Goal: Transaction & Acquisition: Purchase product/service

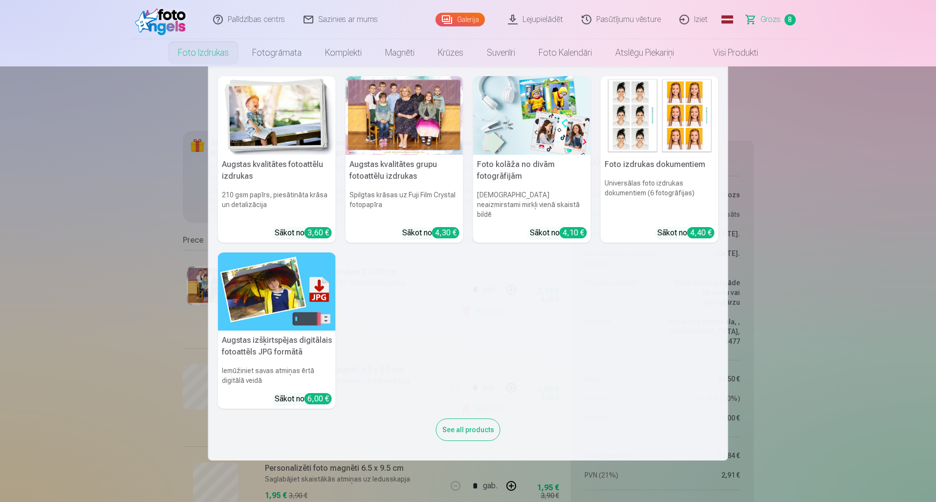
click at [207, 57] on link "Foto izdrukas" at bounding box center [203, 52] width 74 height 27
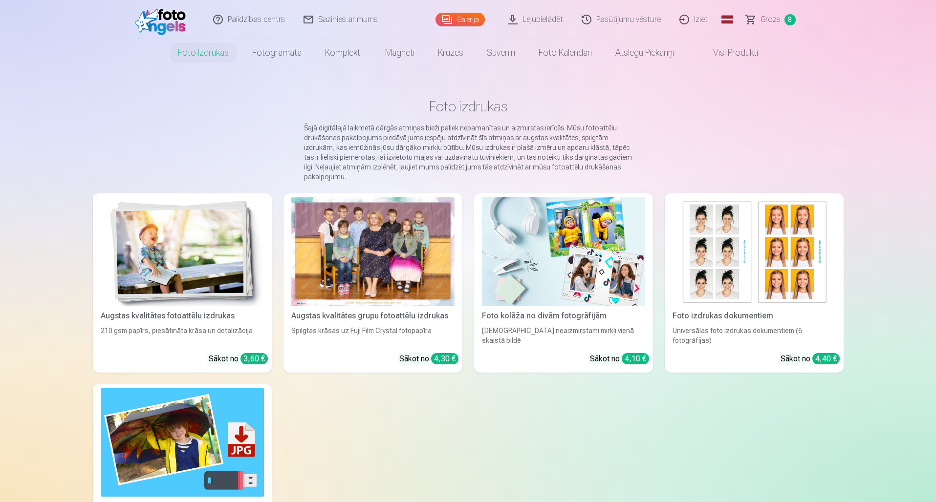
click at [382, 314] on div "Augstas kvalitātes grupu fotoattēlu izdrukas" at bounding box center [372, 316] width 171 height 12
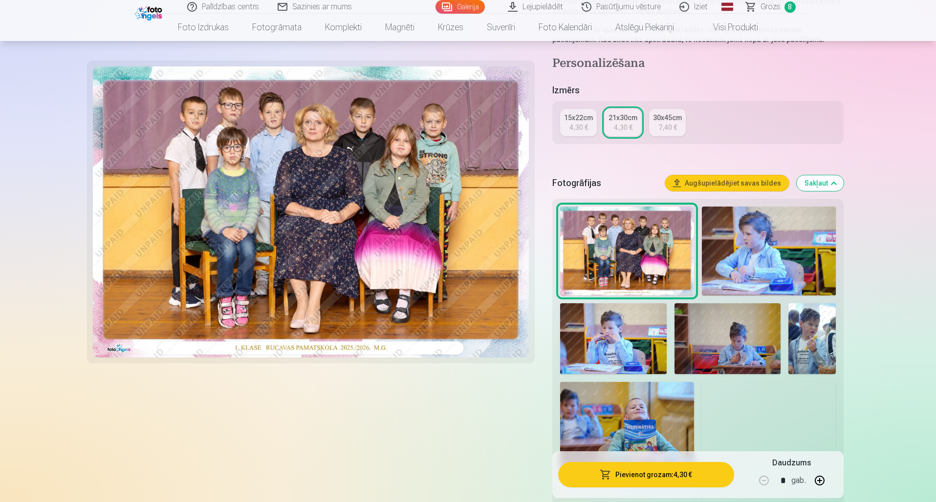
scroll to position [172, 0]
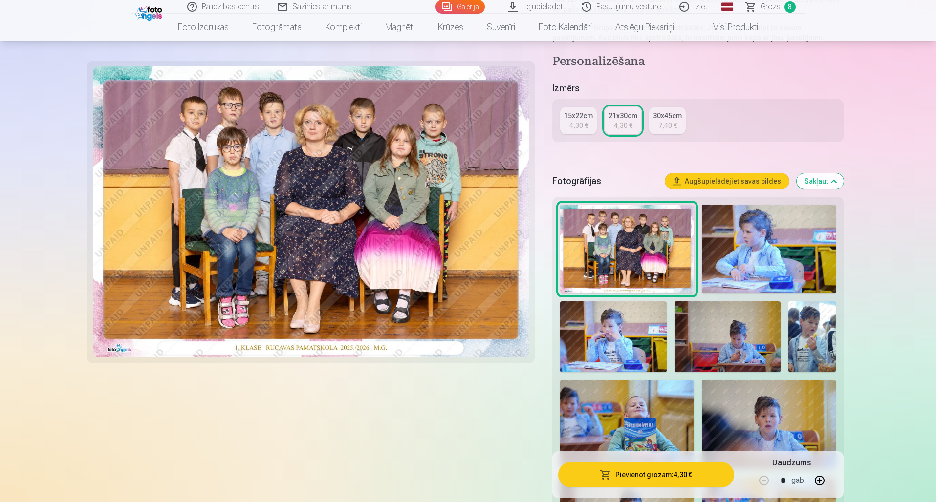
click at [790, 280] on img at bounding box center [769, 249] width 134 height 89
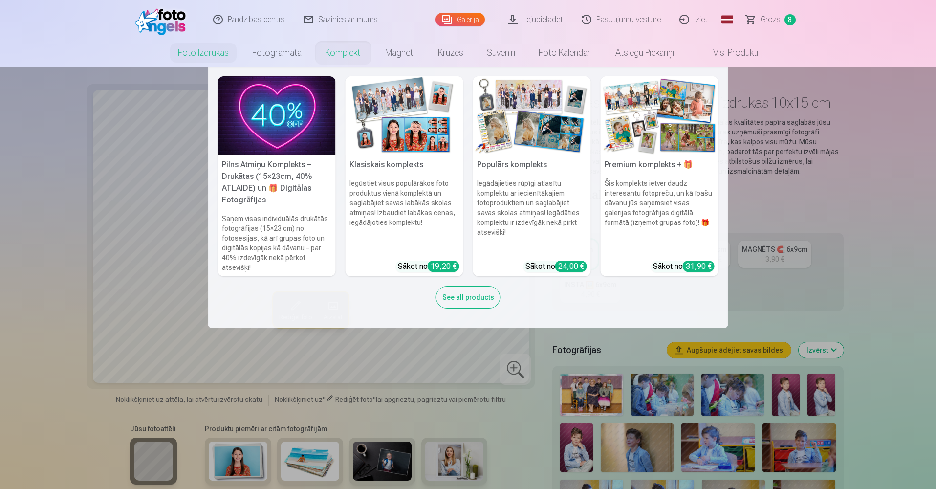
click at [866, 262] on nav "Pilns Atmiņu Komplekts – Drukātas (15×23cm, 40% ATLAIDE) un 🎁 Digitālas Fotogrā…" at bounding box center [468, 197] width 936 height 262
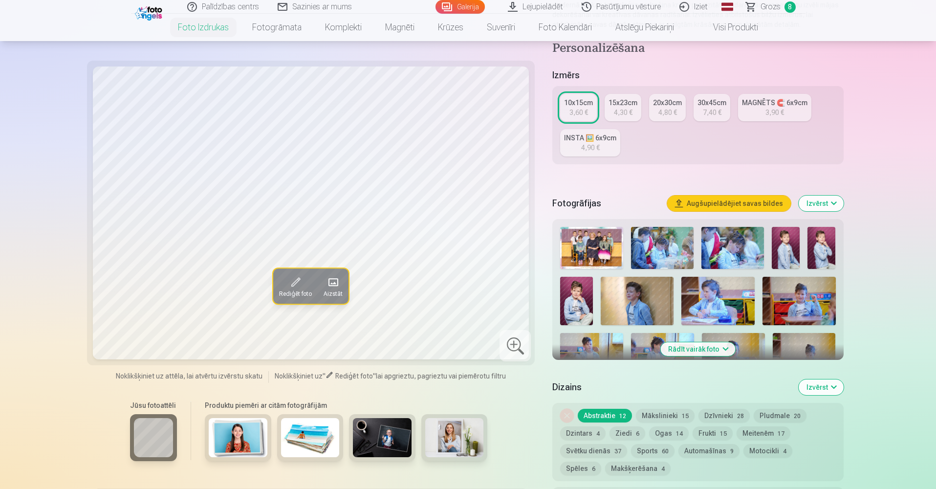
scroll to position [165, 0]
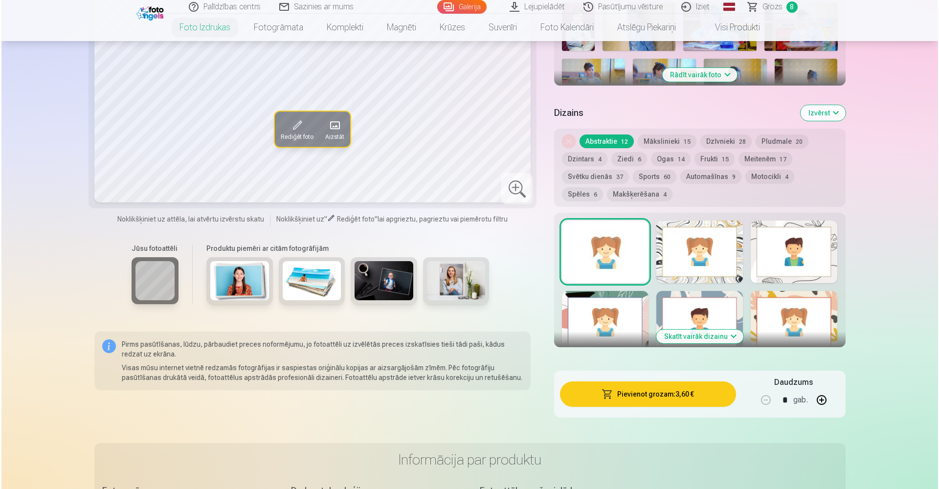
scroll to position [418, 0]
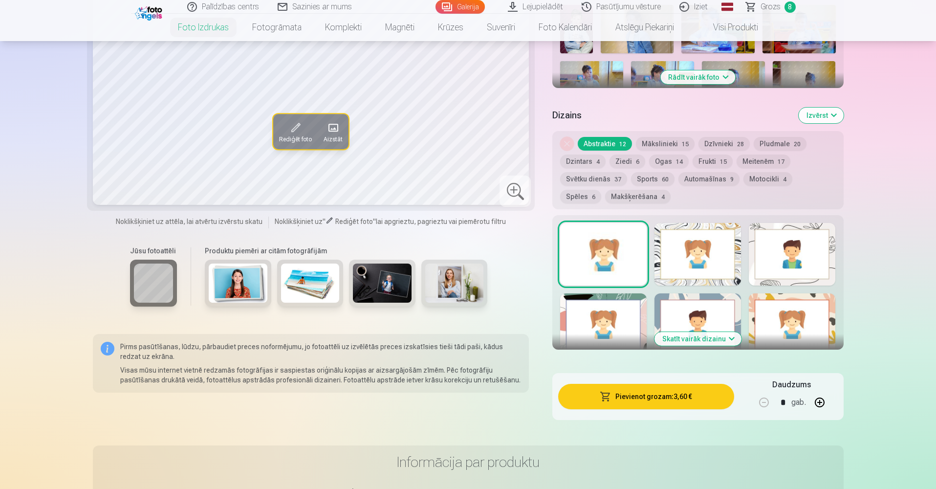
click at [627, 393] on button "Pievienot grozam : 3,60 €" at bounding box center [645, 396] width 175 height 25
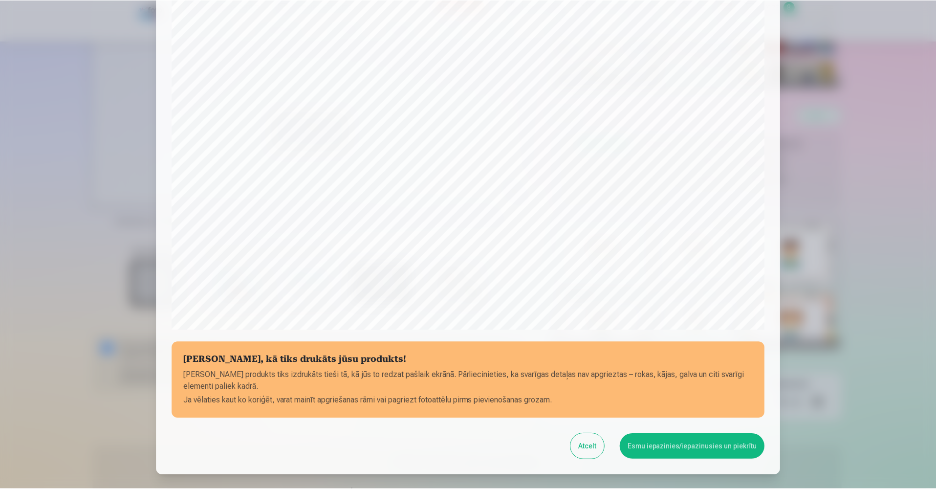
scroll to position [155, 0]
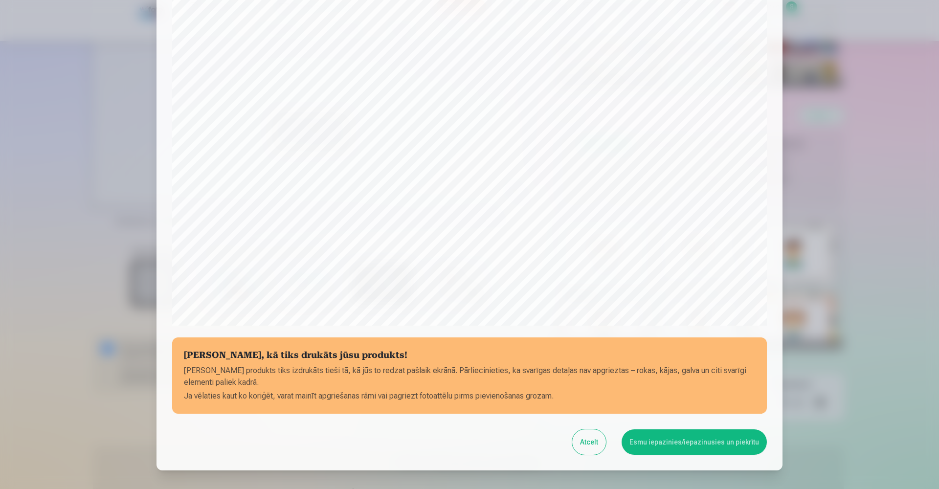
click at [689, 441] on button "Esmu iepazinies/iepazinusies un piekrītu" at bounding box center [693, 441] width 145 height 25
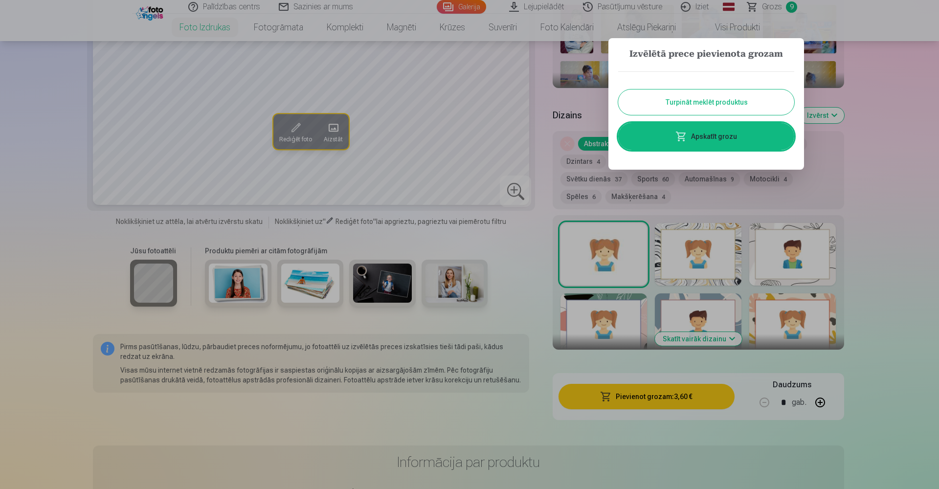
click at [696, 95] on button "Turpināt meklēt produktus" at bounding box center [706, 101] width 176 height 25
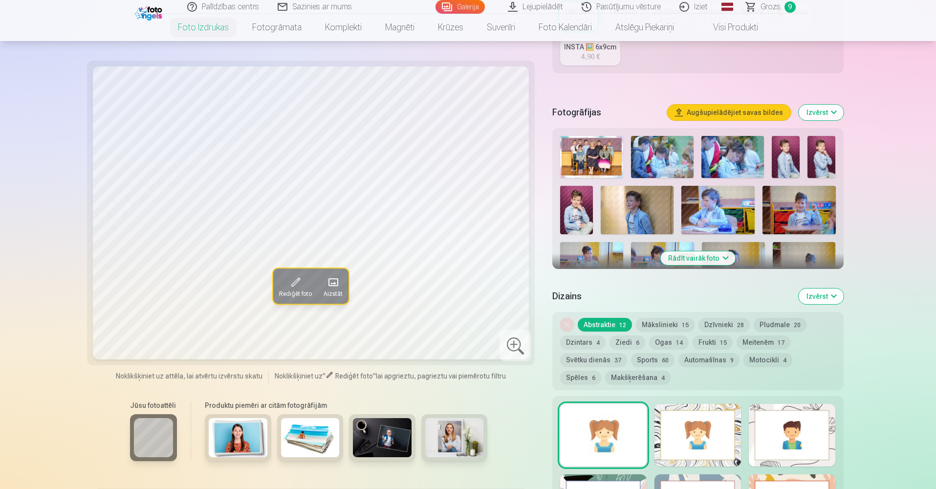
scroll to position [238, 0]
click at [781, 158] on img at bounding box center [786, 156] width 28 height 42
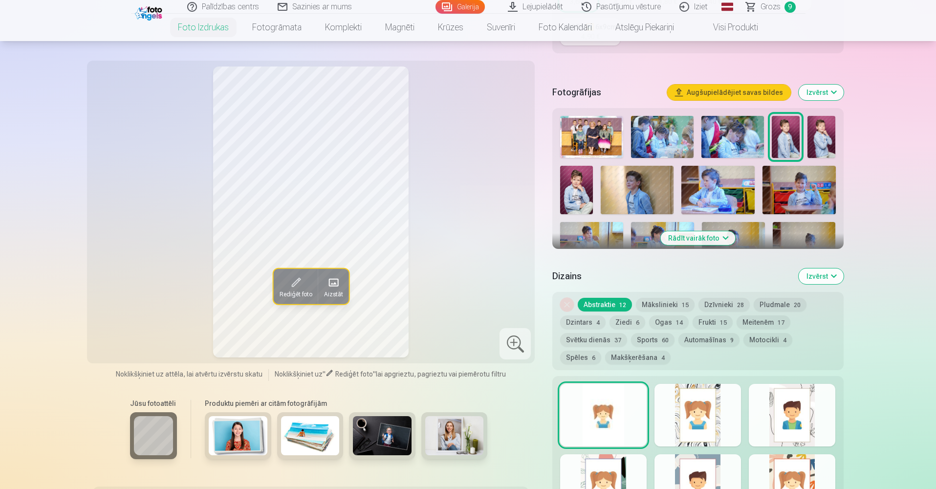
scroll to position [259, 0]
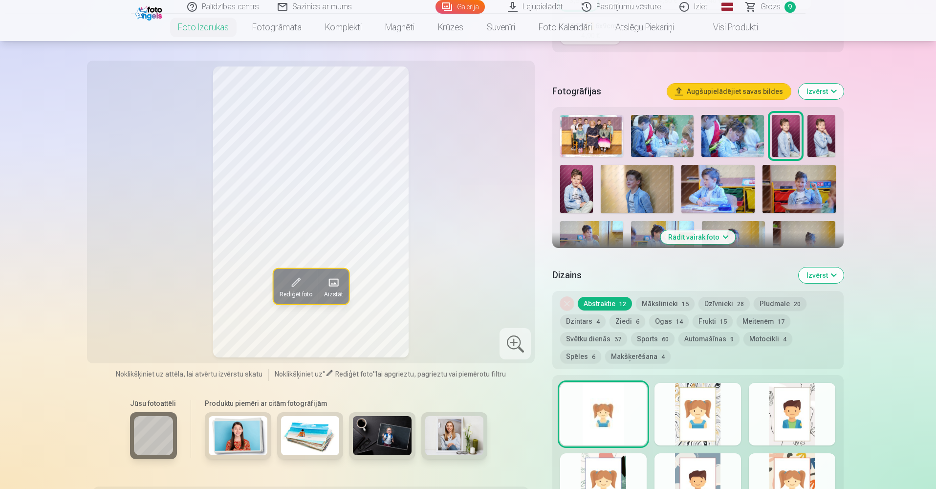
click at [724, 240] on button "Rādīt vairāk foto" at bounding box center [697, 237] width 75 height 14
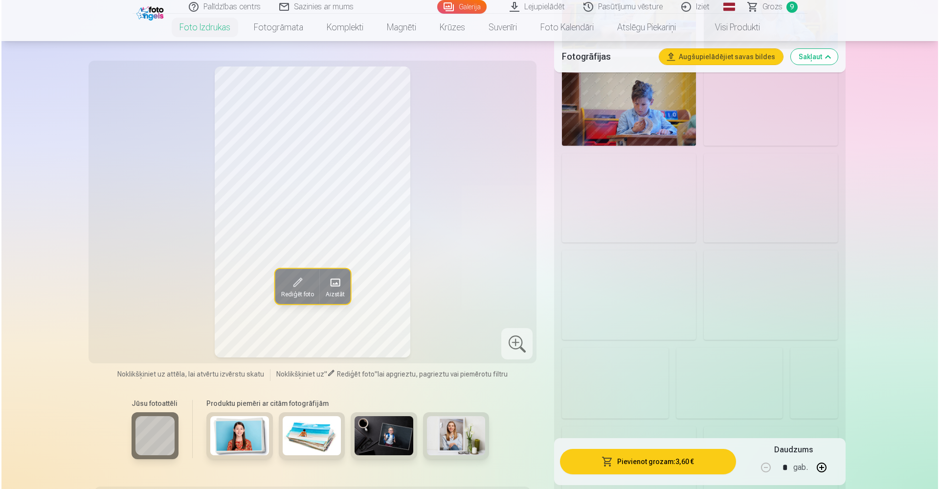
scroll to position [787, 0]
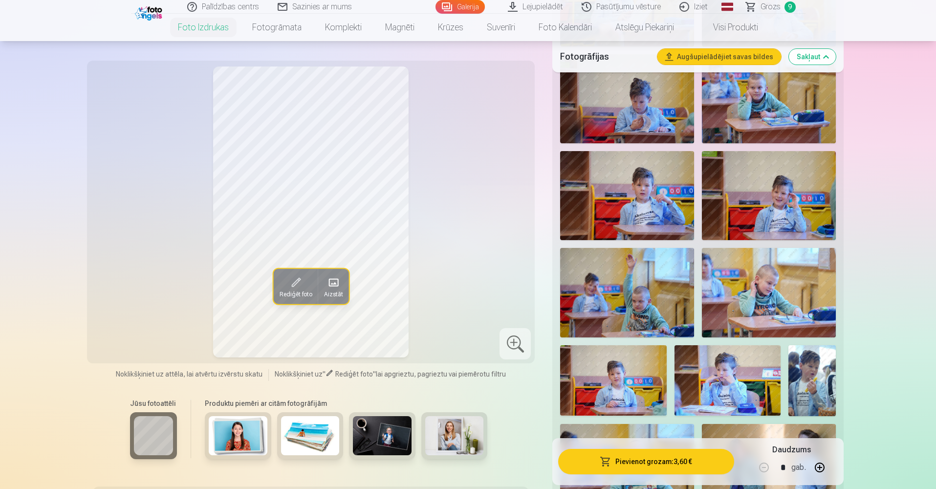
click at [776, 197] on img at bounding box center [769, 195] width 134 height 89
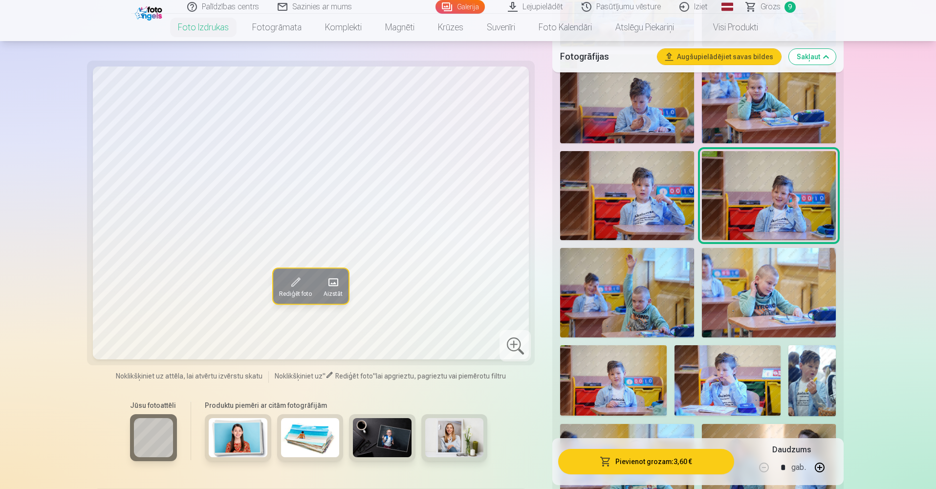
click at [647, 459] on button "Pievienot grozam : 3,60 €" at bounding box center [645, 461] width 175 height 25
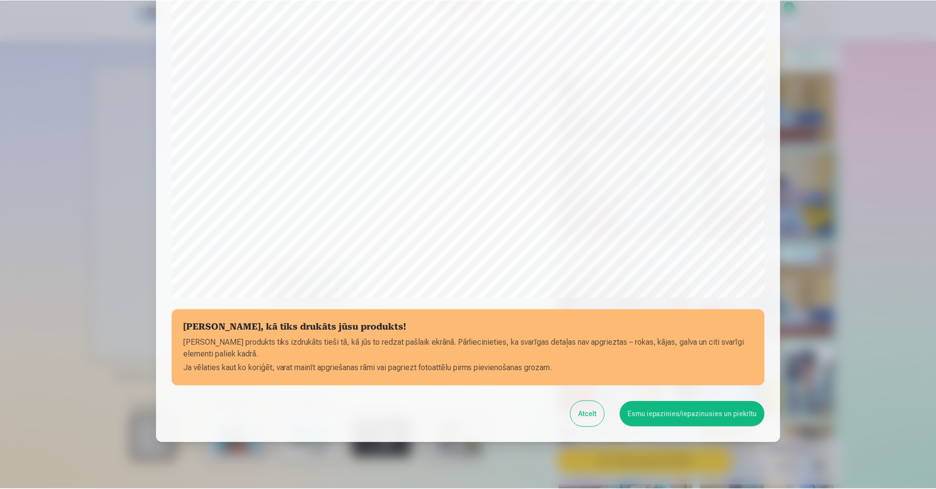
scroll to position [215, 0]
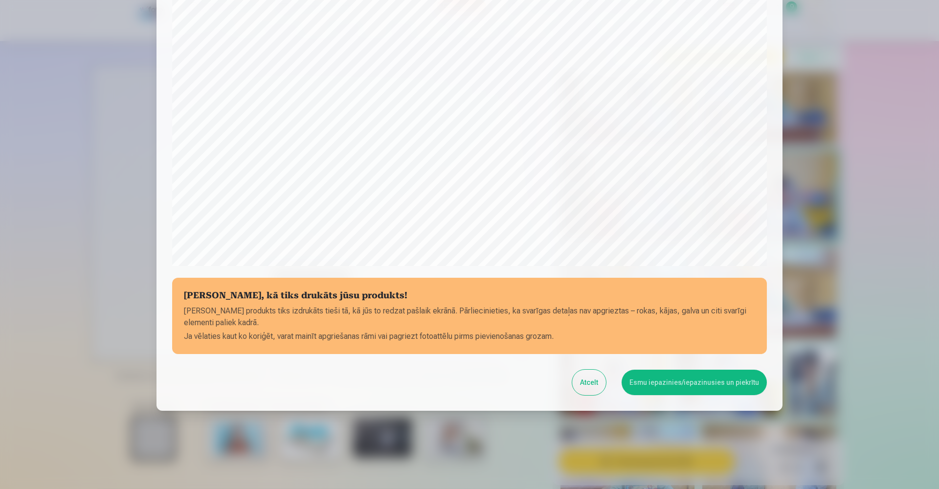
click at [667, 384] on button "Esmu iepazinies/iepazinusies un piekrītu" at bounding box center [693, 382] width 145 height 25
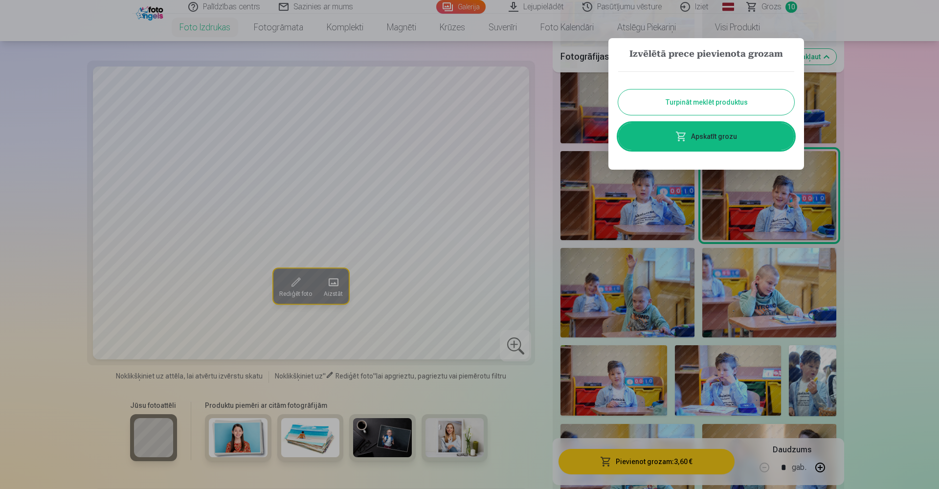
click at [711, 109] on button "Turpināt meklēt produktus" at bounding box center [706, 101] width 176 height 25
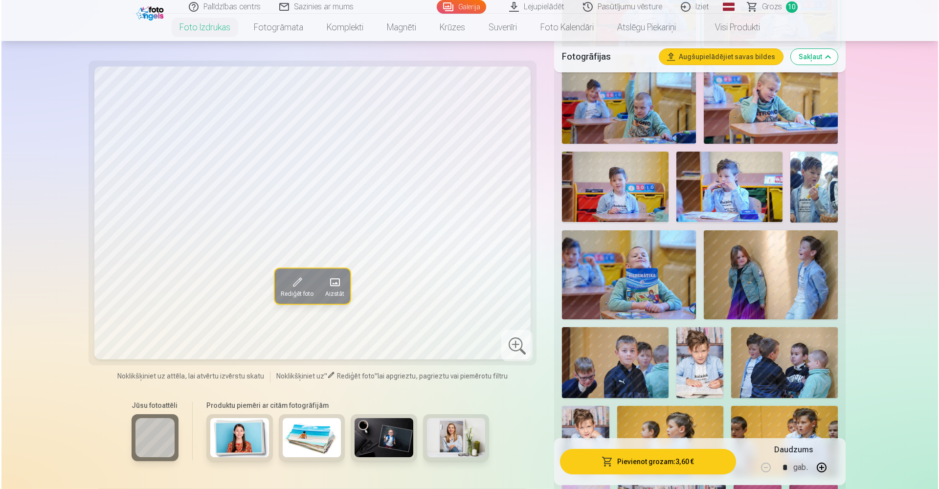
scroll to position [985, 0]
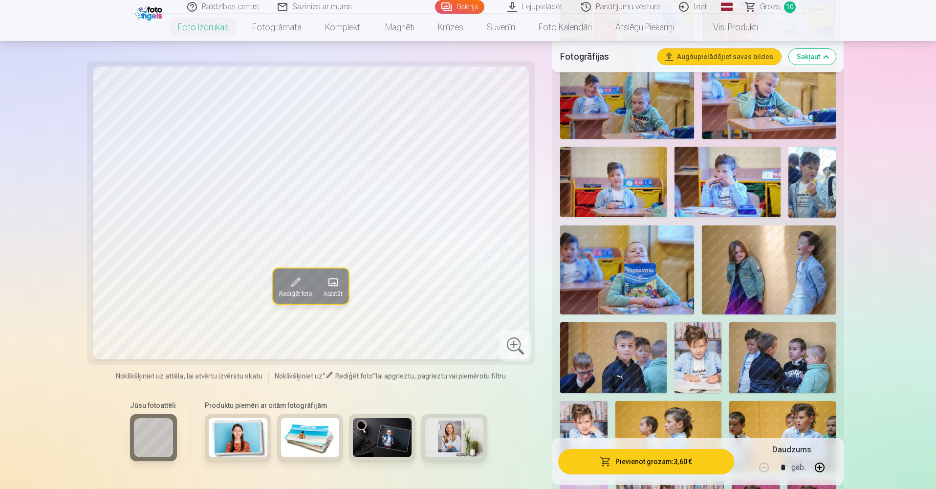
click at [760, 260] on img at bounding box center [769, 269] width 134 height 89
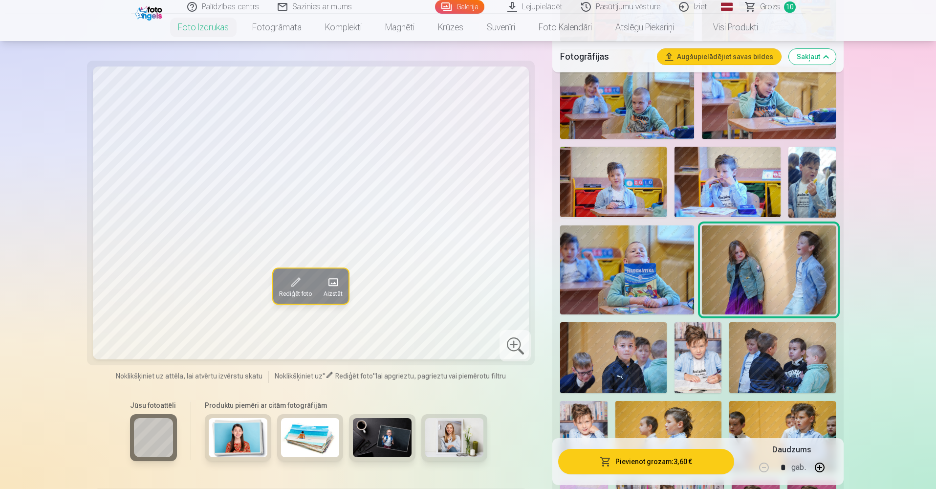
click at [682, 340] on img at bounding box center [698, 357] width 47 height 71
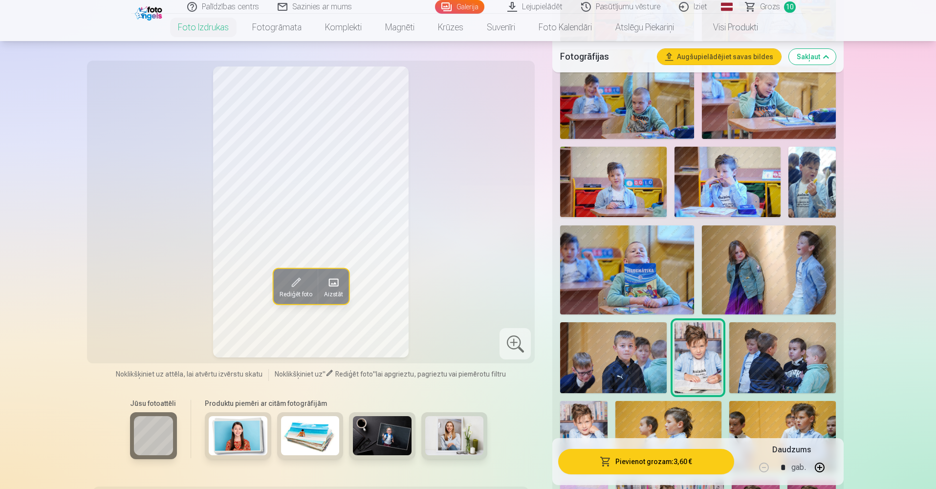
click at [650, 459] on button "Pievienot grozam : 3,60 €" at bounding box center [645, 461] width 175 height 25
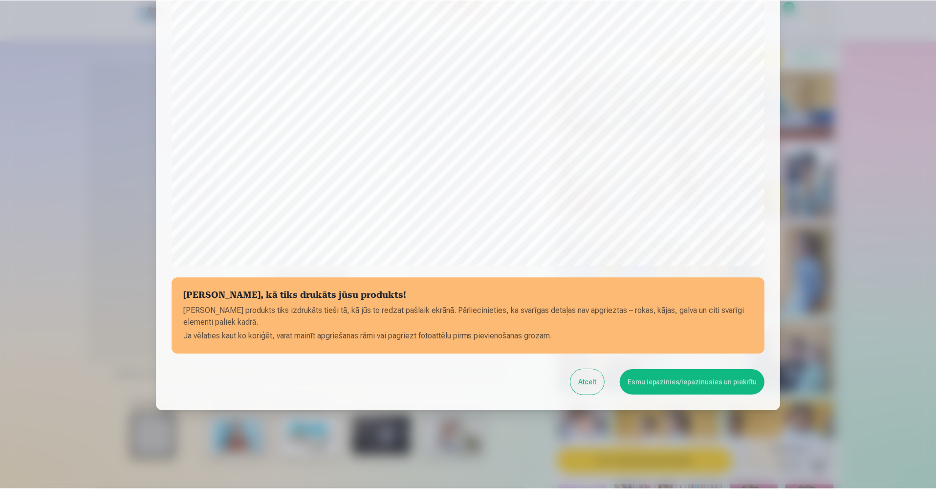
scroll to position [215, 0]
click at [685, 383] on button "Esmu iepazinies/iepazinusies un piekrītu" at bounding box center [693, 382] width 145 height 25
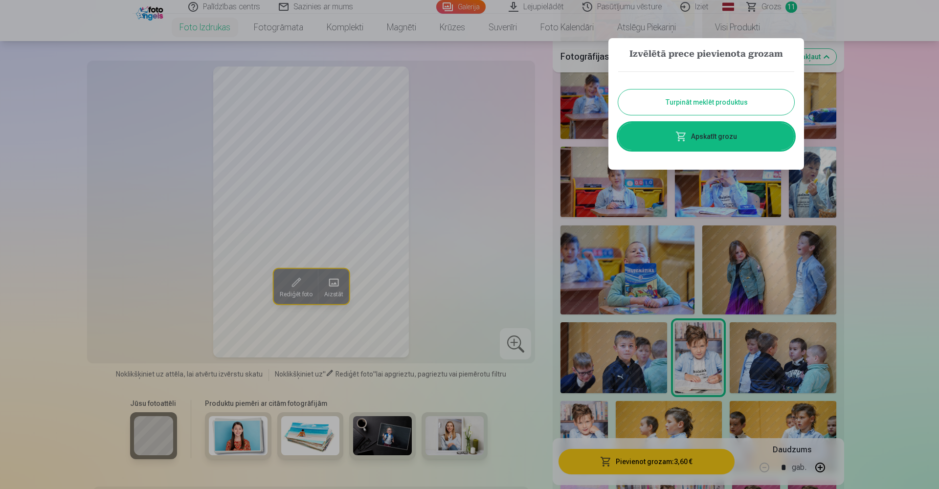
click at [711, 106] on button "Turpināt meklēt produktus" at bounding box center [706, 101] width 176 height 25
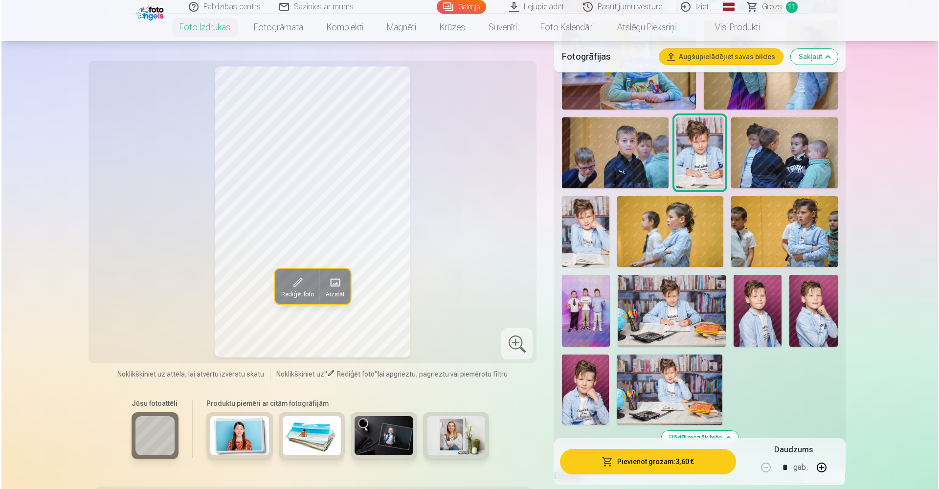
scroll to position [1191, 0]
click at [684, 319] on img at bounding box center [670, 310] width 108 height 72
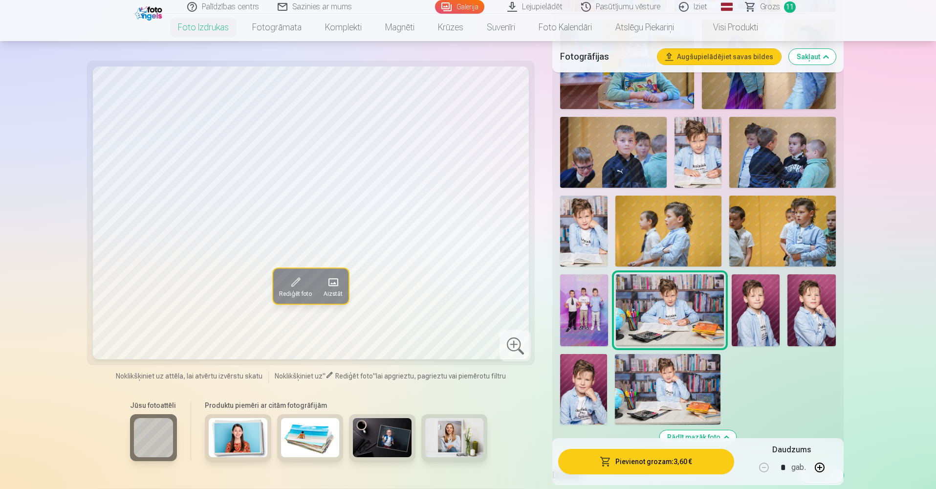
click at [664, 464] on button "Pievienot grozam : 3,60 €" at bounding box center [645, 461] width 175 height 25
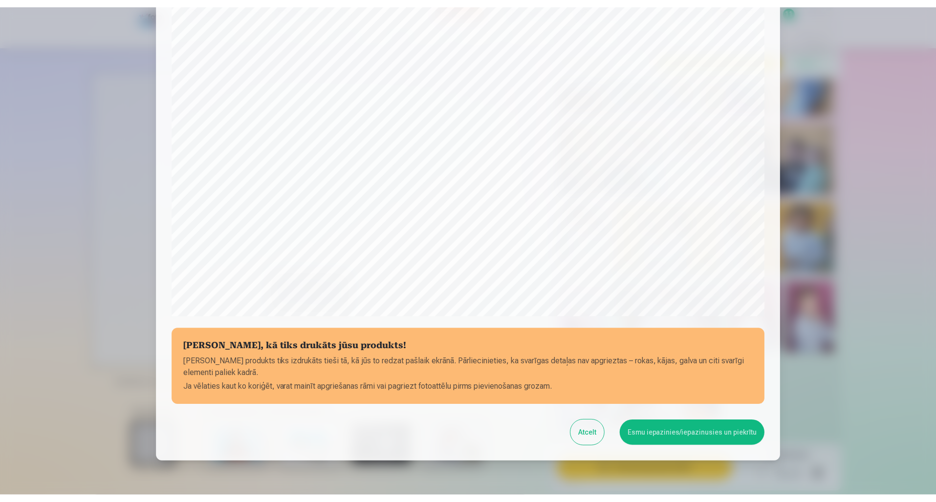
scroll to position [215, 0]
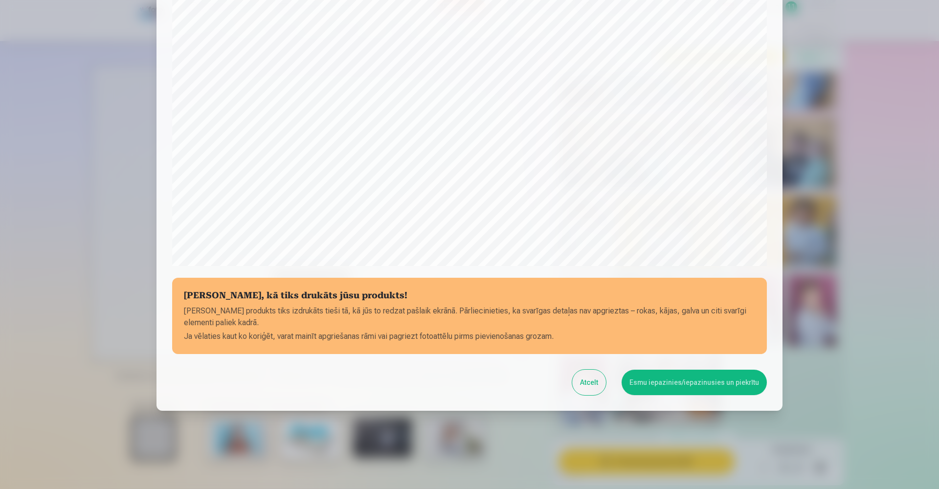
click at [662, 382] on button "Esmu iepazinies/iepazinusies un piekrītu" at bounding box center [693, 382] width 145 height 25
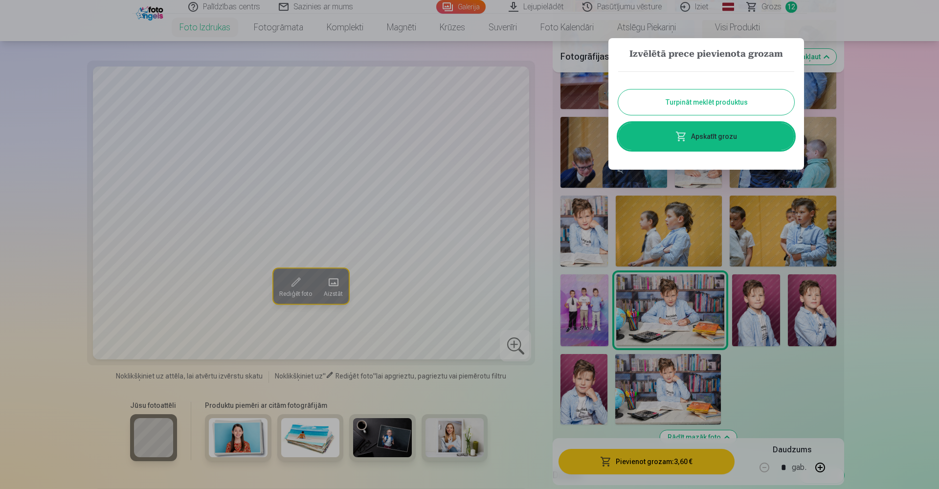
click at [709, 100] on button "Turpināt meklēt produktus" at bounding box center [706, 101] width 176 height 25
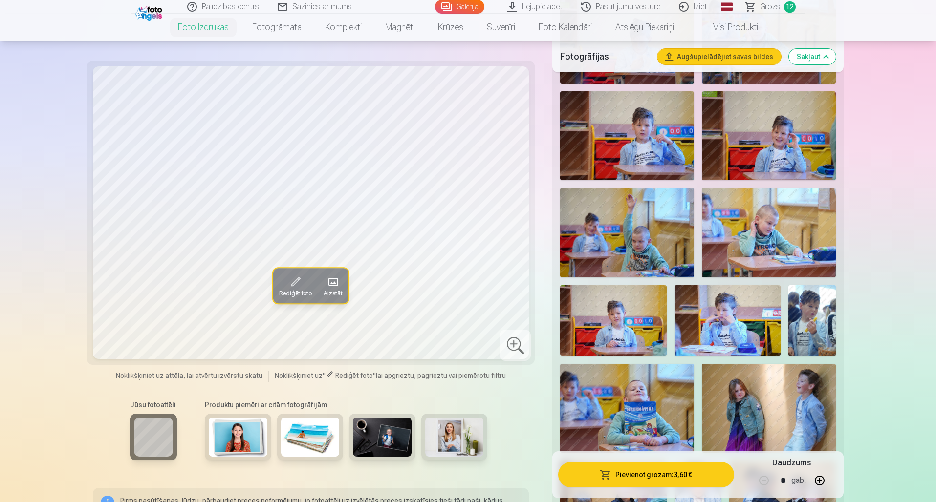
scroll to position [806, 0]
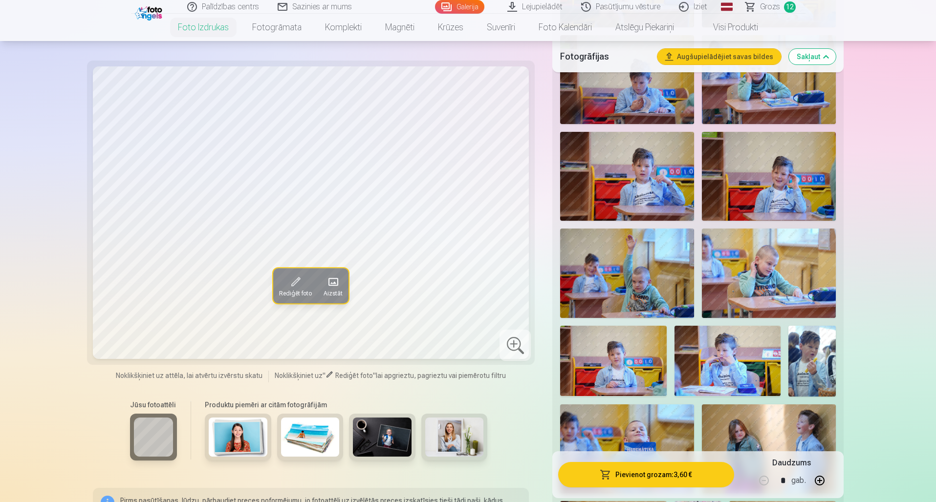
click at [773, 6] on span "Grozs" at bounding box center [770, 7] width 20 height 12
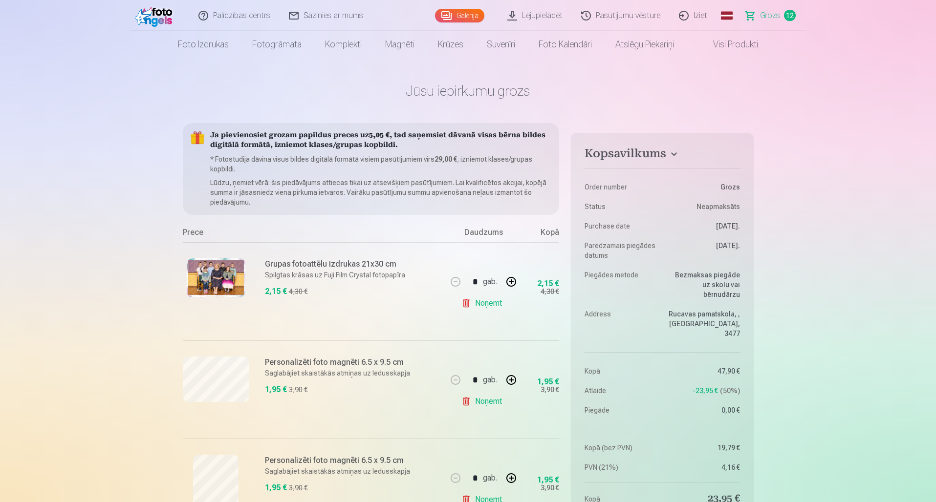
scroll to position [8, 0]
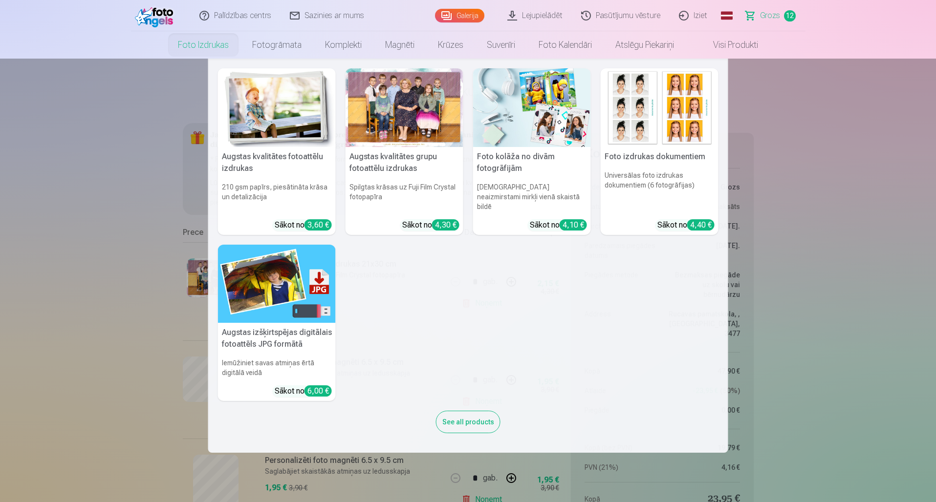
click at [208, 48] on link "Foto izdrukas" at bounding box center [203, 44] width 74 height 27
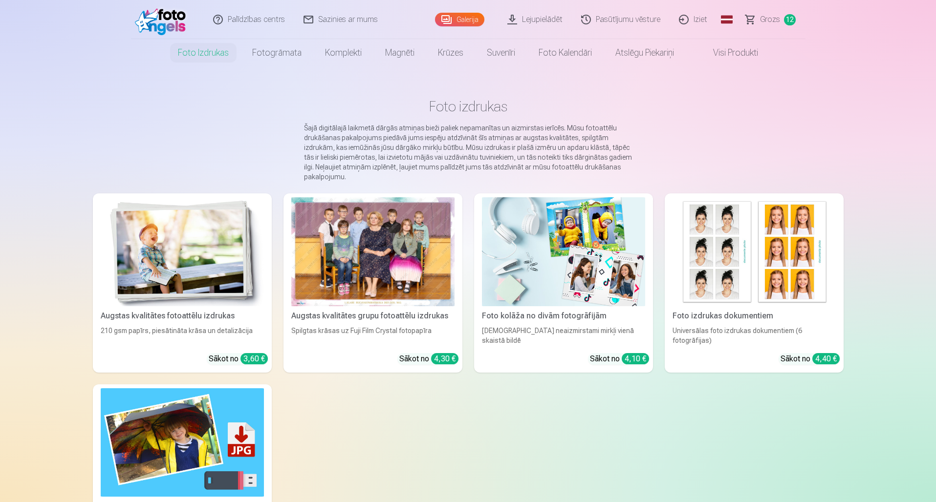
click at [375, 313] on div "Augstas kvalitātes grupu fotoattēlu izdrukas" at bounding box center [372, 316] width 171 height 12
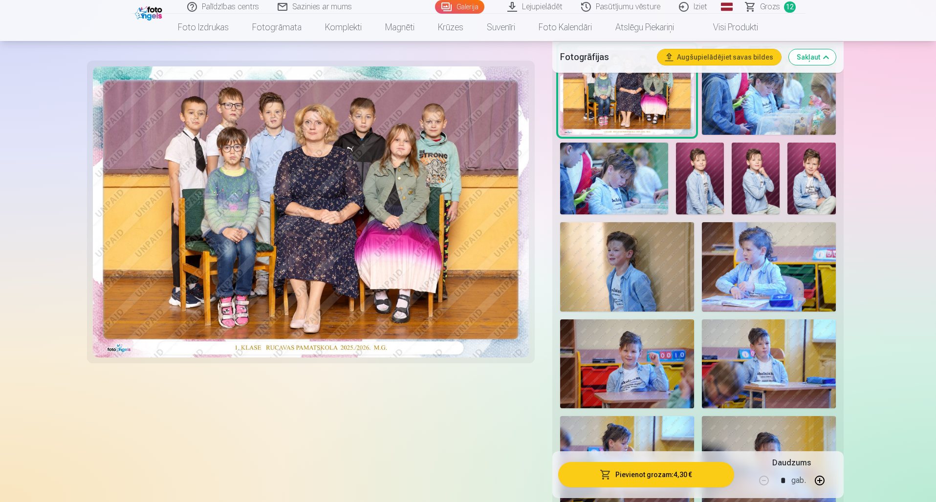
scroll to position [331, 0]
click at [762, 253] on img at bounding box center [769, 266] width 134 height 89
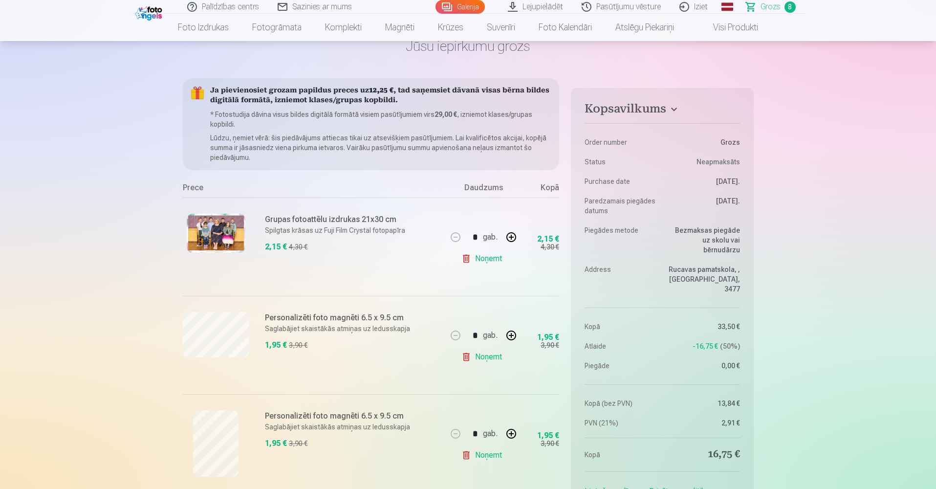
scroll to position [56, 0]
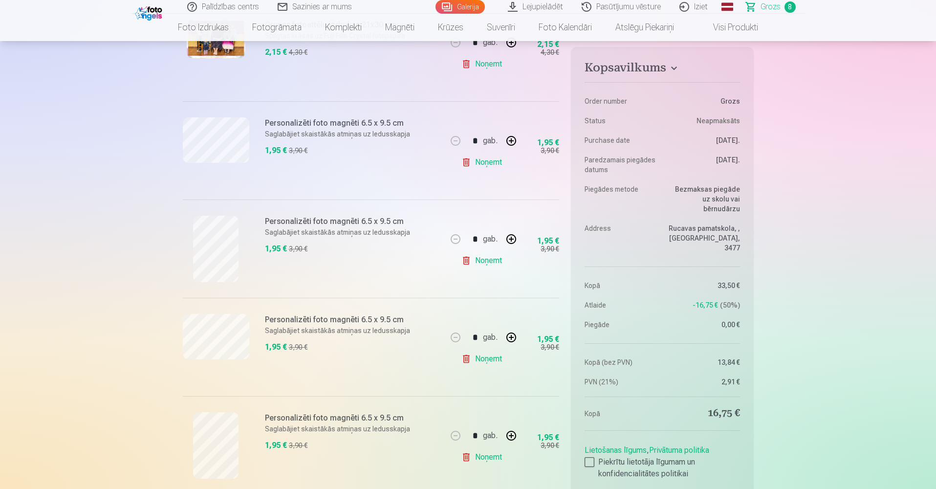
scroll to position [249, 0]
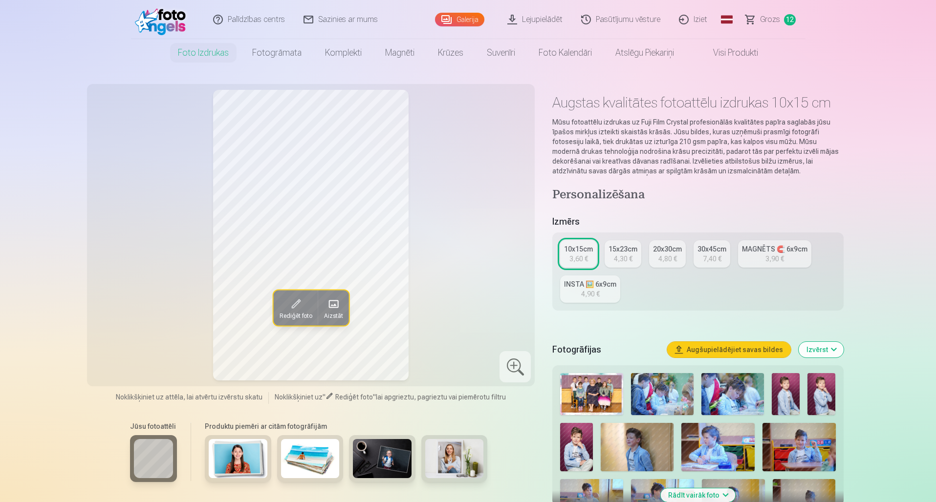
click at [716, 442] on img at bounding box center [717, 447] width 73 height 49
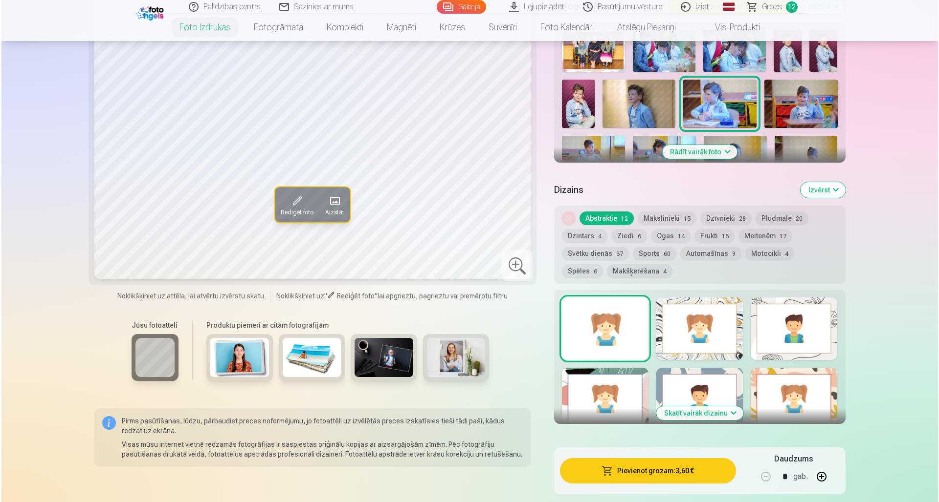
scroll to position [346, 0]
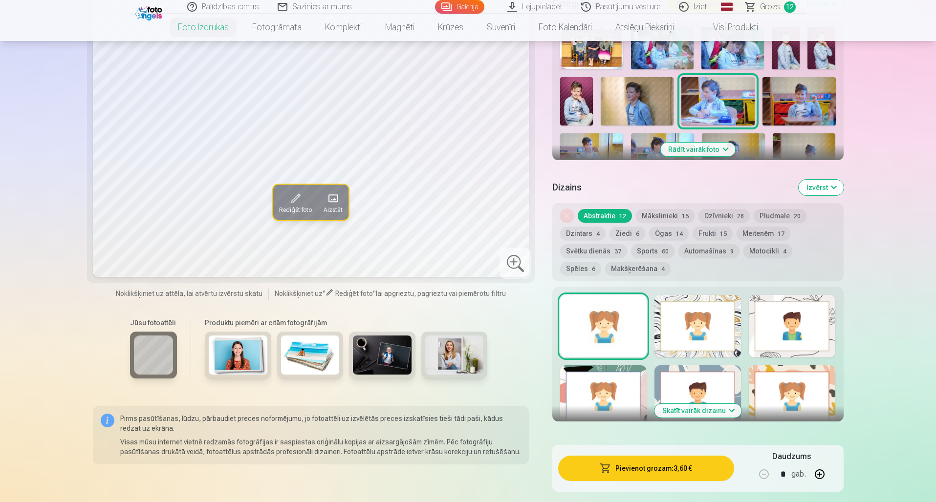
click at [646, 469] on button "Pievienot grozam : 3,60 €" at bounding box center [645, 468] width 175 height 25
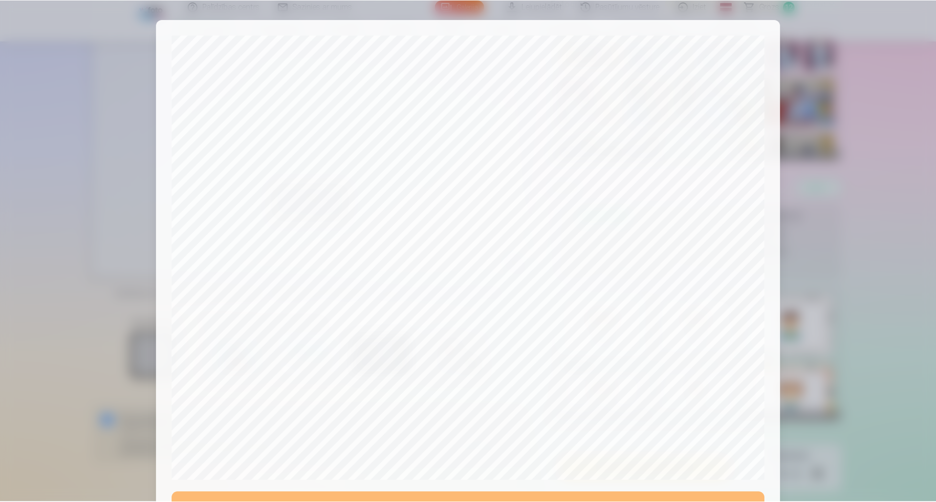
scroll to position [201, 0]
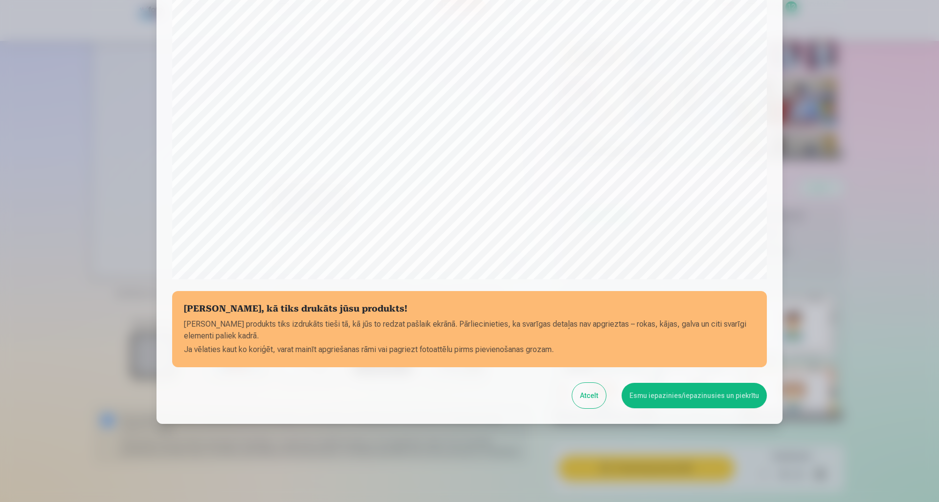
click at [673, 399] on button "Esmu iepazinies/iepazinusies un piekrītu" at bounding box center [693, 395] width 145 height 25
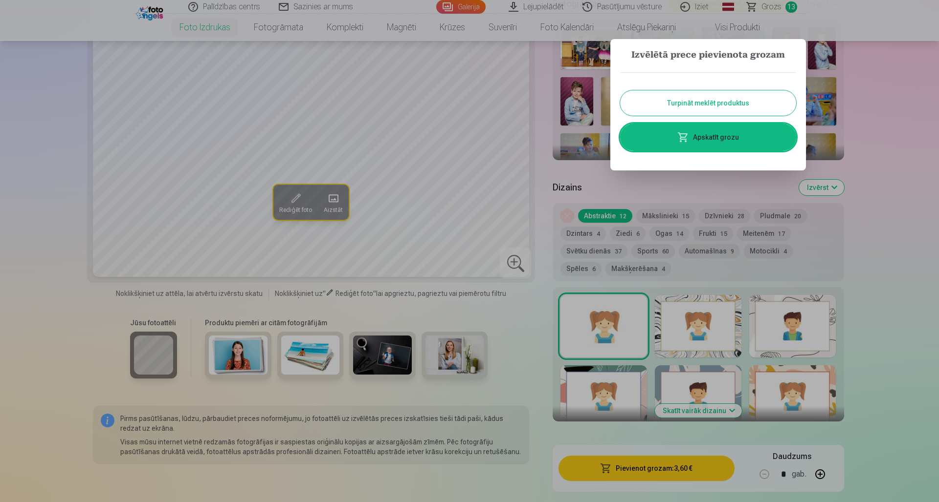
click at [700, 105] on button "Turpināt meklēt produktus" at bounding box center [708, 102] width 176 height 25
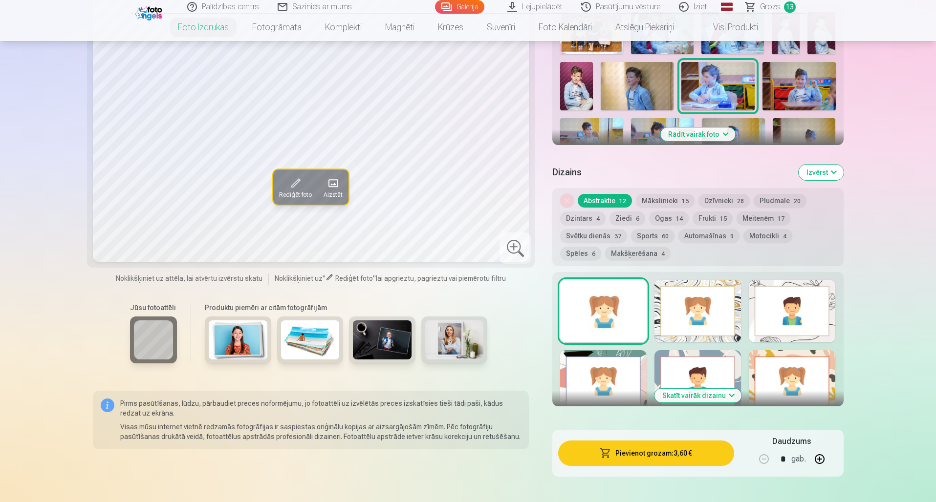
scroll to position [366, 0]
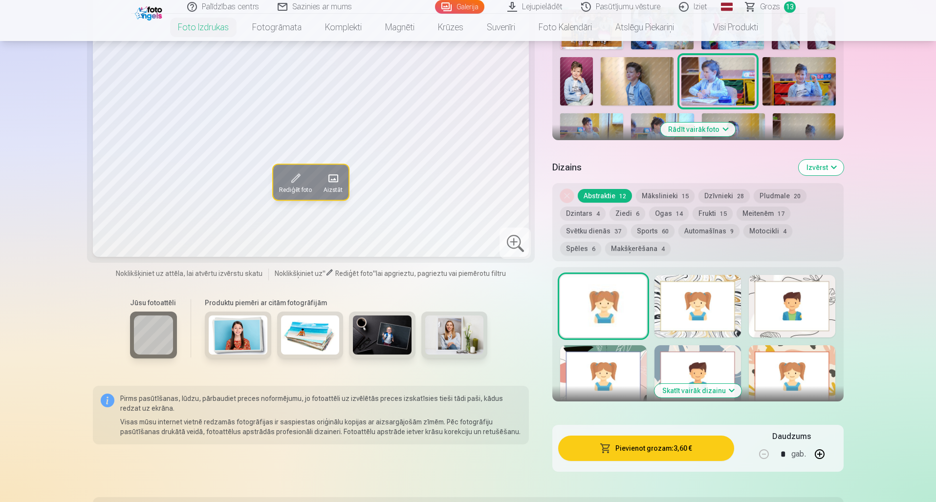
click at [716, 132] on button "Rādīt vairāk foto" at bounding box center [697, 130] width 75 height 14
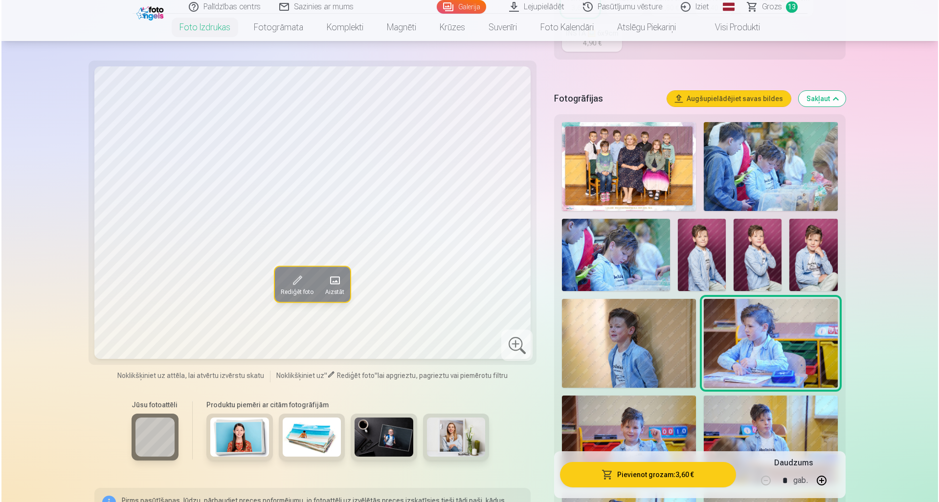
scroll to position [245, 0]
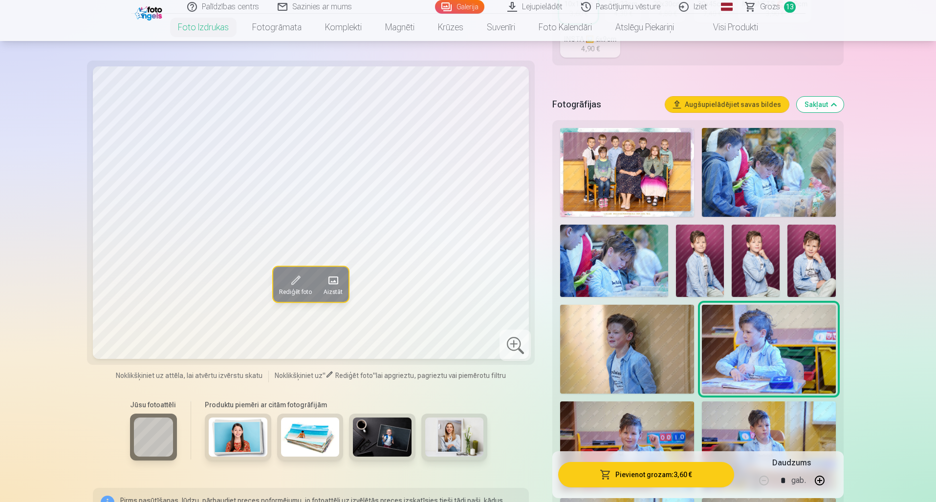
click at [771, 181] on img at bounding box center [769, 172] width 134 height 89
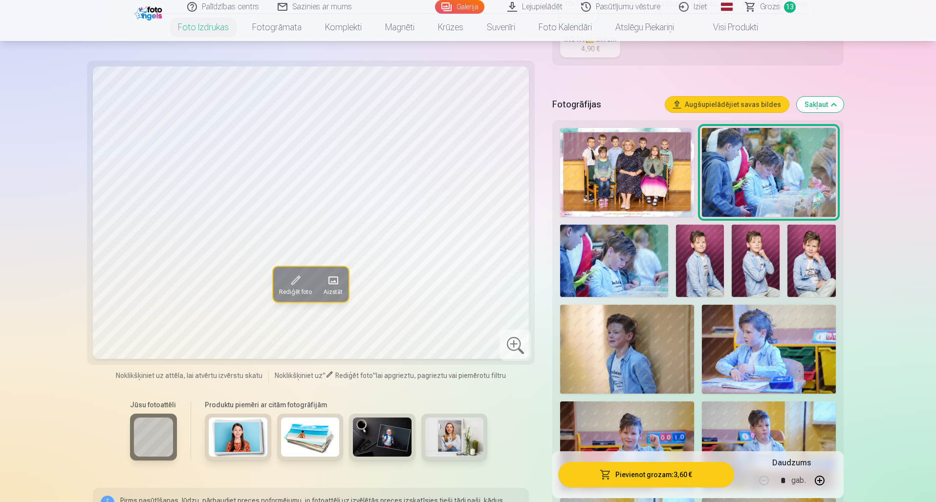
click at [303, 291] on span "Rediģēt foto" at bounding box center [295, 292] width 33 height 8
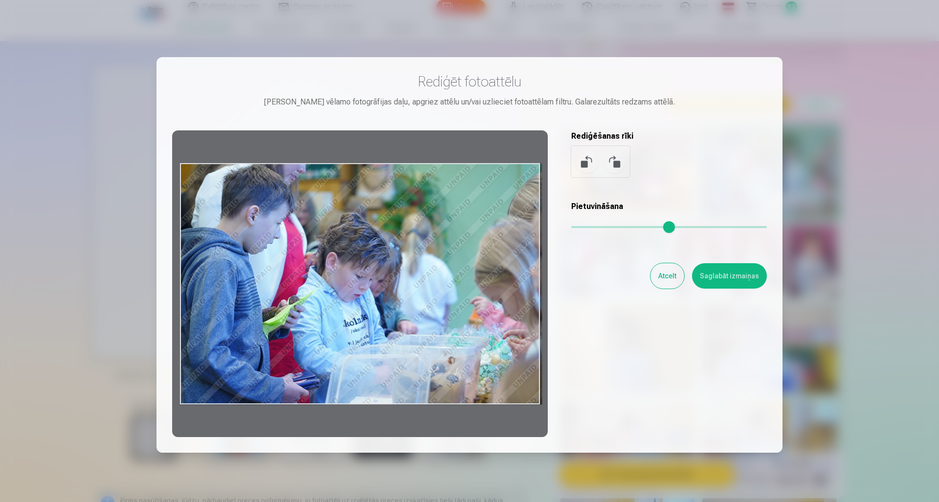
drag, startPoint x: 183, startPoint y: 168, endPoint x: 234, endPoint y: 182, distance: 52.9
click at [234, 182] on div at bounding box center [359, 284] width 375 height 307
drag, startPoint x: 181, startPoint y: 167, endPoint x: 258, endPoint y: 225, distance: 96.3
click at [257, 225] on div at bounding box center [359, 284] width 375 height 307
drag, startPoint x: 258, startPoint y: 225, endPoint x: 281, endPoint y: 240, distance: 27.0
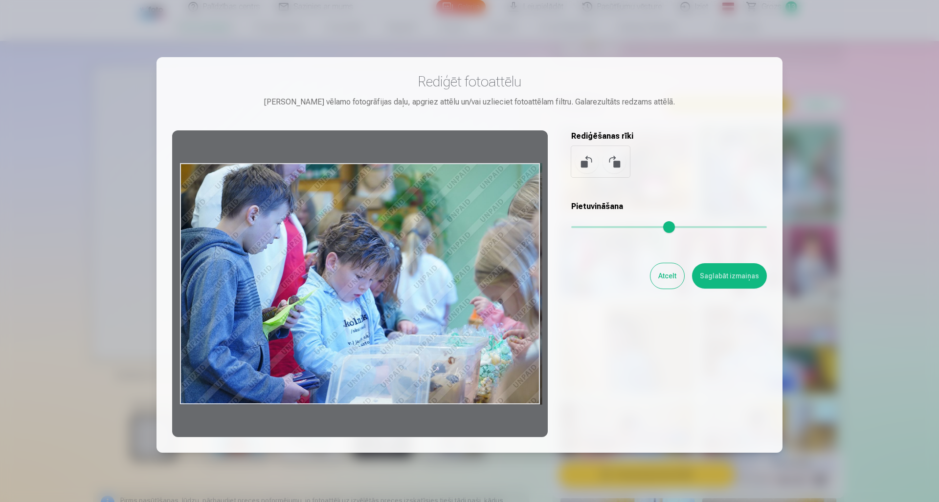
click at [281, 240] on div at bounding box center [359, 284] width 375 height 307
drag, startPoint x: 541, startPoint y: 405, endPoint x: 583, endPoint y: 399, distance: 42.9
click at [583, 399] on div "Rediģēt fotoattēlu [PERSON_NAME] vēlamo fotogrāfijas daļu, apgriez attēlu un/va…" at bounding box center [469, 255] width 594 height 365
drag, startPoint x: 524, startPoint y: 364, endPoint x: 575, endPoint y: 369, distance: 51.6
click at [575, 369] on div "Rediģēt fotoattēlu [PERSON_NAME] vēlamo fotogrāfijas daļu, apgriez attēlu un/va…" at bounding box center [469, 255] width 594 height 365
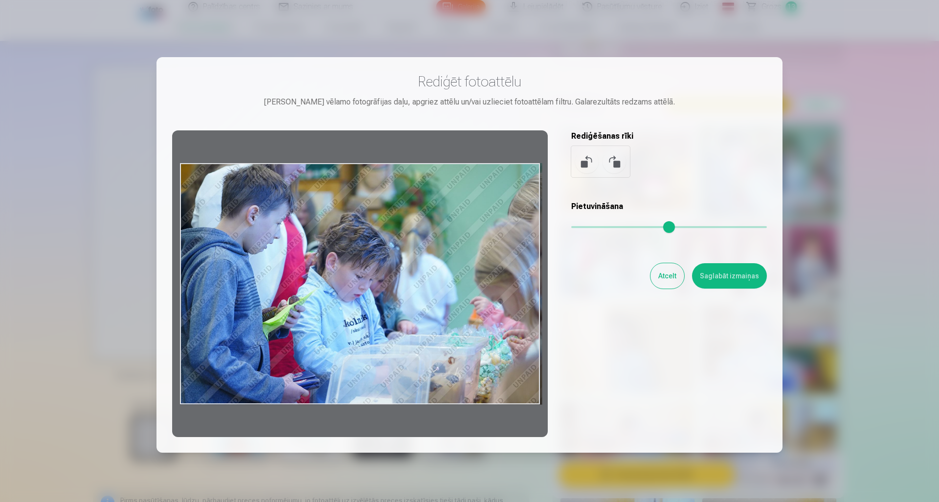
drag, startPoint x: 541, startPoint y: 375, endPoint x: 544, endPoint y: 411, distance: 35.8
click at [543, 411] on div at bounding box center [359, 284] width 375 height 307
click at [544, 411] on div at bounding box center [359, 284] width 375 height 307
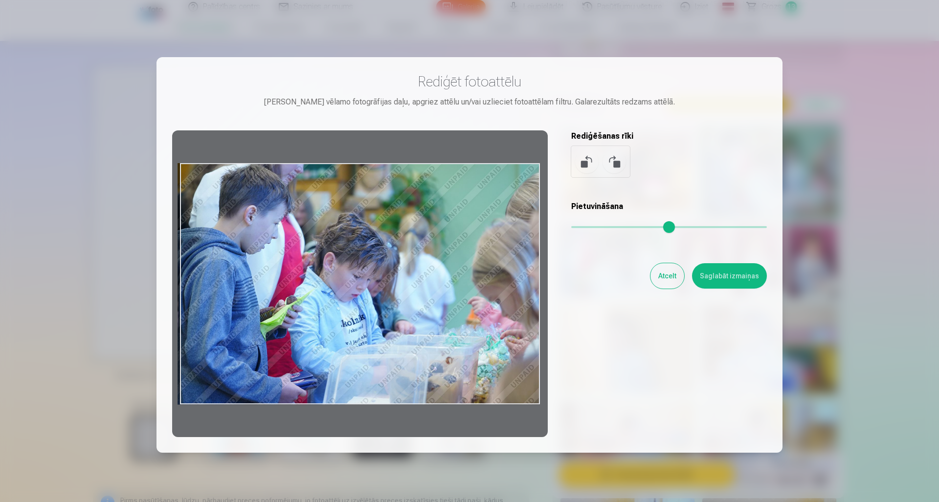
drag, startPoint x: 541, startPoint y: 395, endPoint x: 524, endPoint y: 359, distance: 40.2
click at [524, 359] on div at bounding box center [359, 284] width 375 height 307
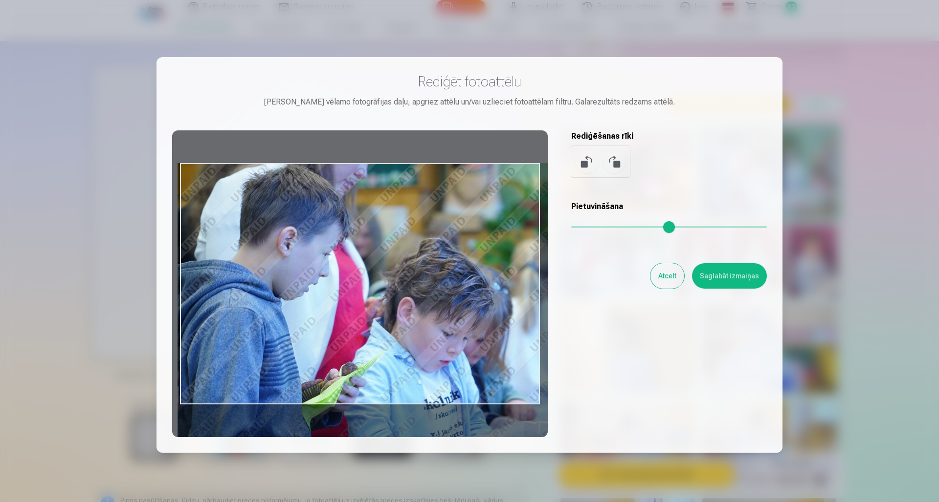
drag, startPoint x: 576, startPoint y: 230, endPoint x: 622, endPoint y: 234, distance: 46.1
type input "****"
click at [622, 234] on div "Pietuvināšana" at bounding box center [669, 220] width 196 height 39
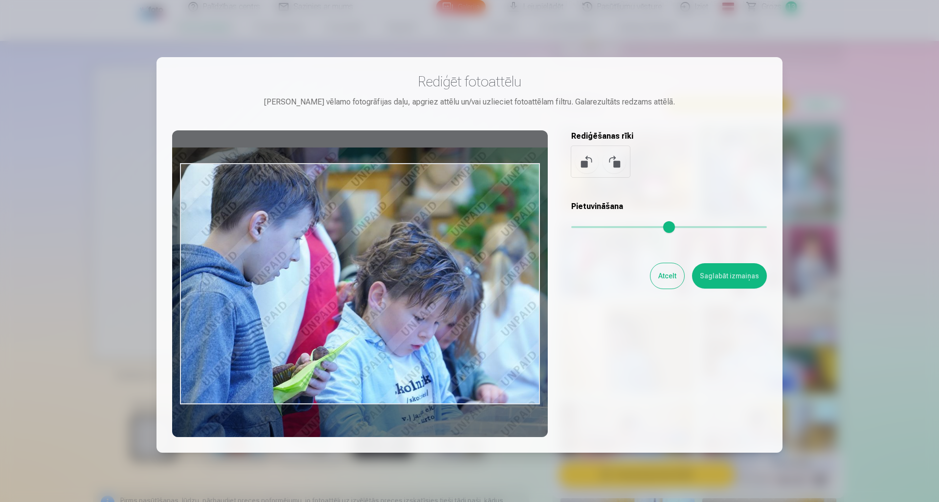
drag, startPoint x: 470, startPoint y: 289, endPoint x: 434, endPoint y: 268, distance: 41.8
click at [434, 268] on div at bounding box center [359, 284] width 375 height 307
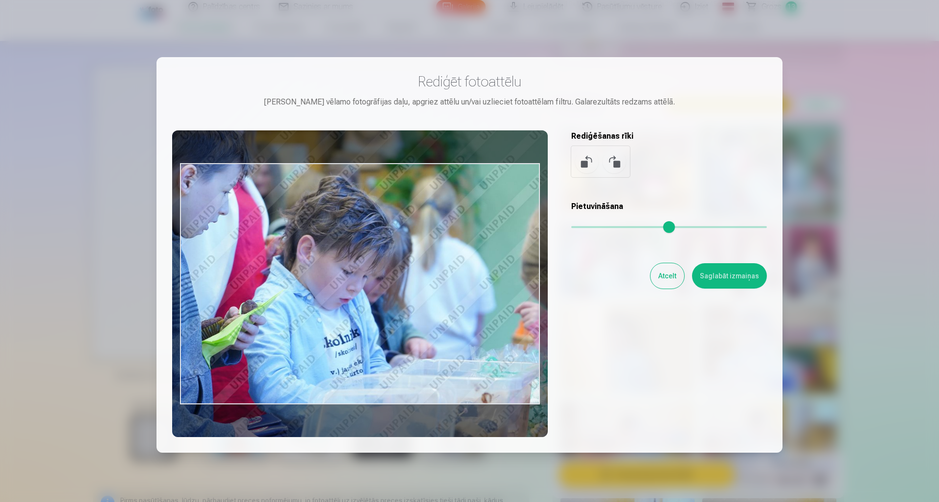
drag, startPoint x: 470, startPoint y: 313, endPoint x: 406, endPoint y: 272, distance: 76.1
click at [406, 272] on div at bounding box center [359, 284] width 375 height 307
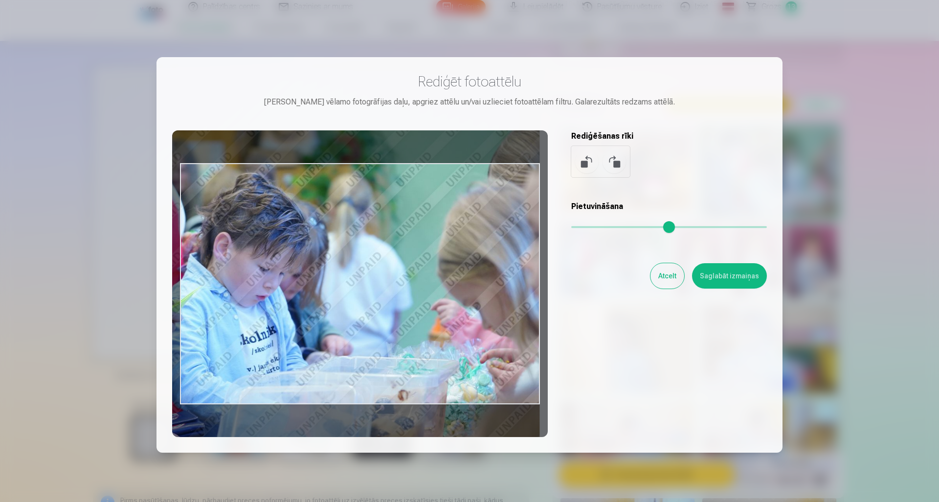
drag, startPoint x: 394, startPoint y: 271, endPoint x: 316, endPoint y: 268, distance: 78.2
click at [316, 268] on div at bounding box center [359, 284] width 375 height 307
drag, startPoint x: 322, startPoint y: 290, endPoint x: 312, endPoint y: 289, distance: 10.3
click at [312, 289] on div at bounding box center [359, 284] width 375 height 307
click at [309, 289] on div at bounding box center [359, 284] width 375 height 307
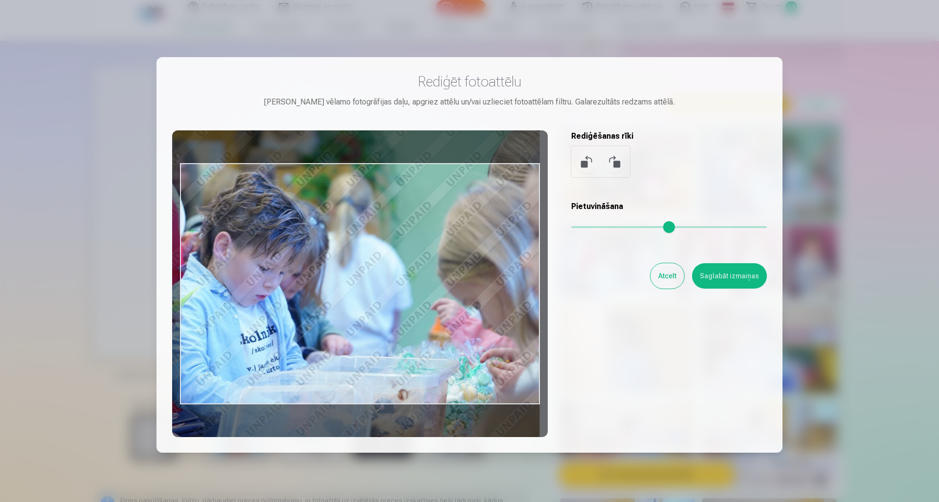
click at [740, 284] on button "Saglabāt izmaiņas" at bounding box center [729, 275] width 75 height 25
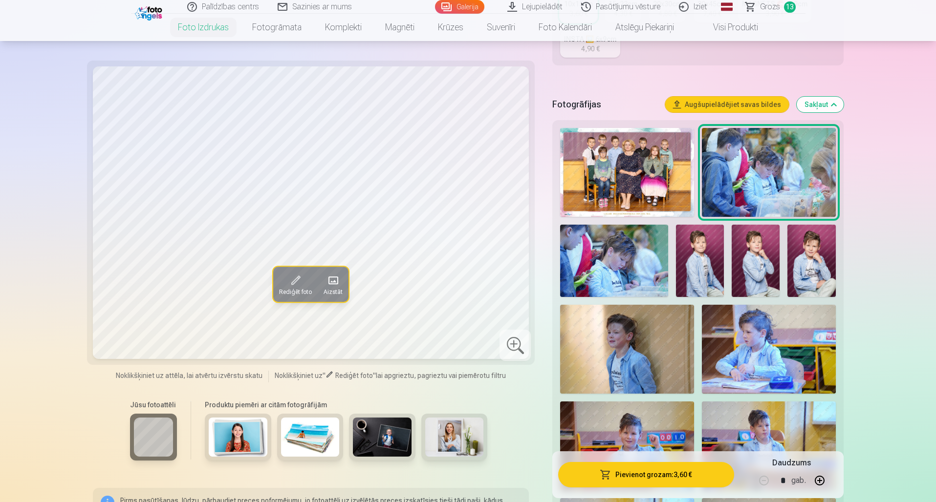
click at [651, 475] on button "Pievienot grozam : 3,60 €" at bounding box center [645, 474] width 175 height 25
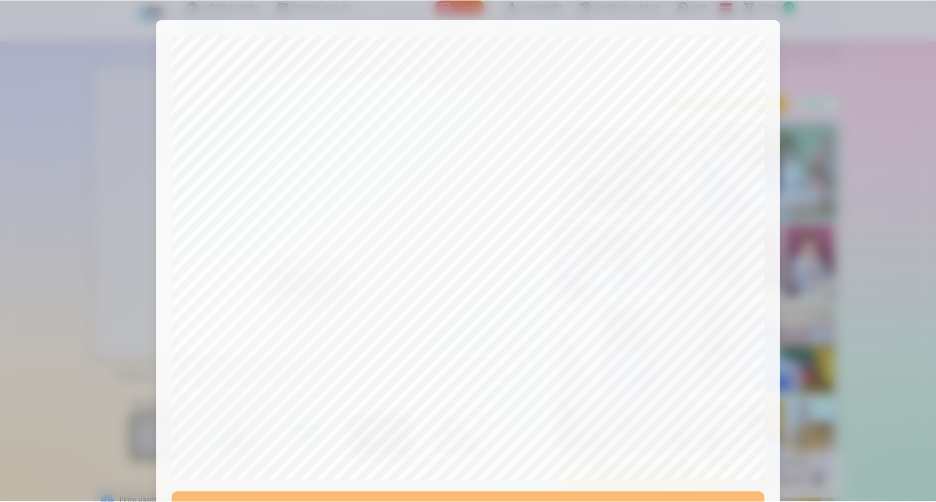
scroll to position [201, 0]
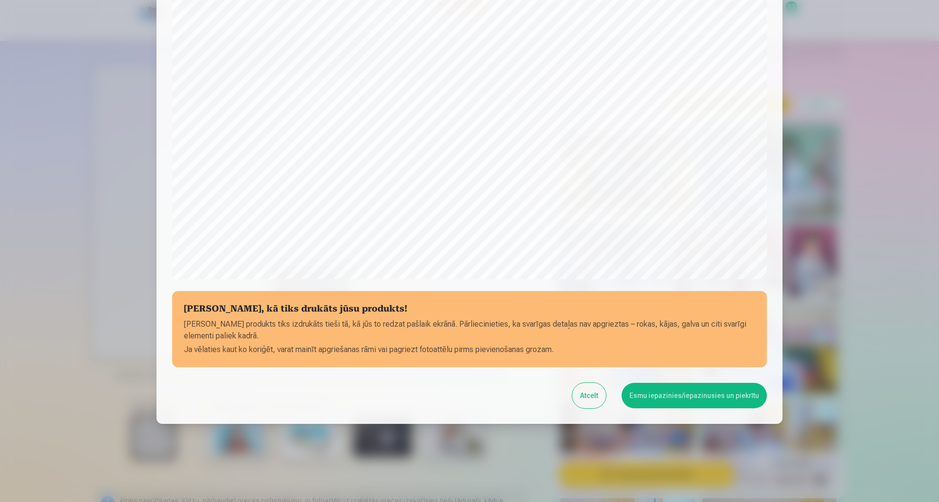
click at [671, 391] on button "Esmu iepazinies/iepazinusies un piekrītu" at bounding box center [693, 395] width 145 height 25
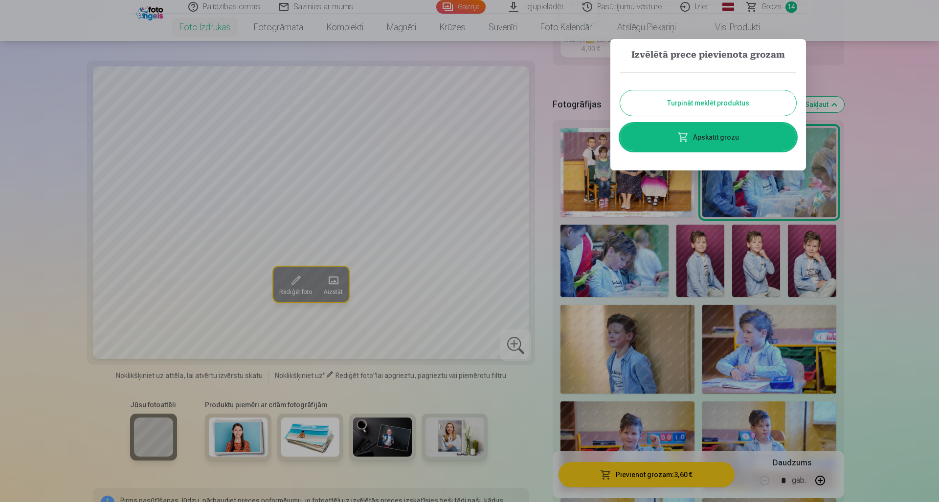
click at [716, 110] on button "Turpināt meklēt produktus" at bounding box center [708, 102] width 176 height 25
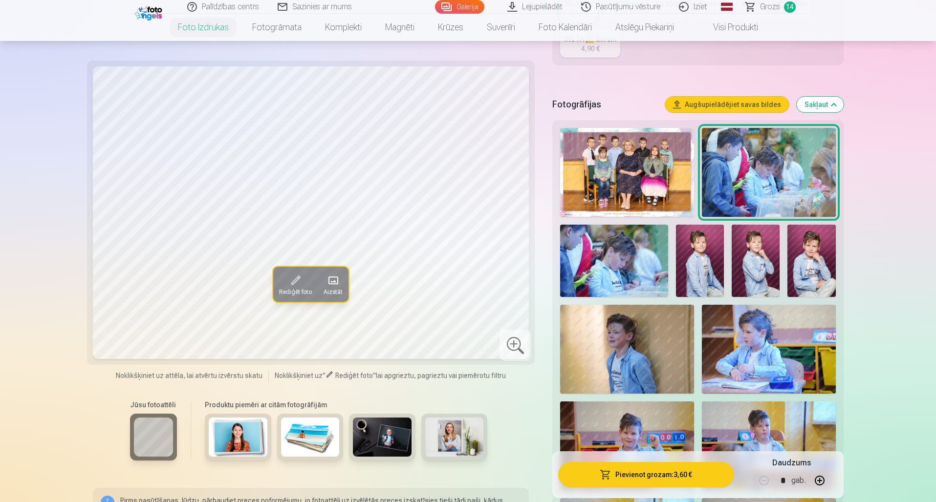
click at [766, 8] on span "Grozs" at bounding box center [770, 7] width 20 height 12
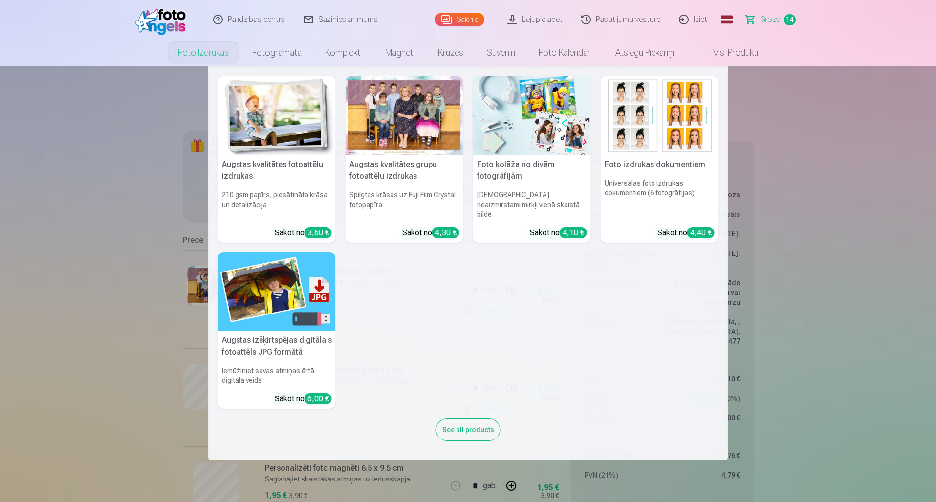
click at [210, 61] on link "Foto izdrukas" at bounding box center [203, 52] width 74 height 27
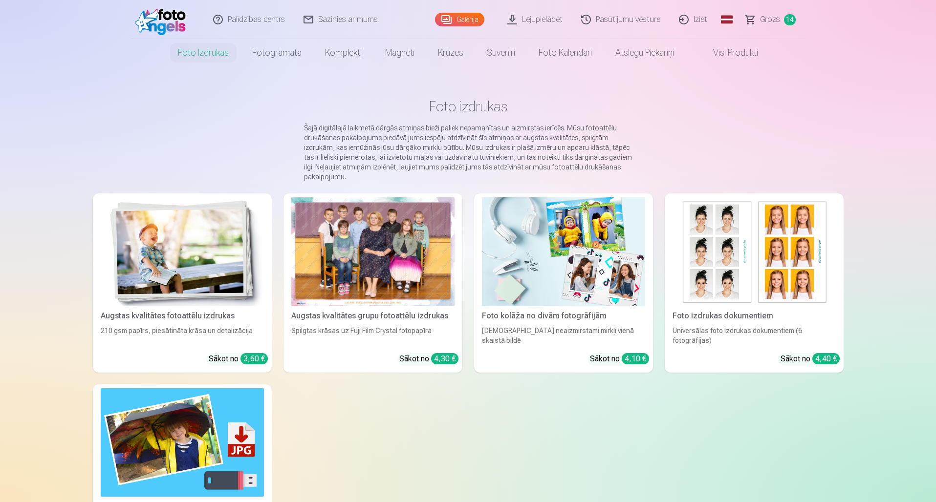
click at [375, 316] on div "Augstas kvalitātes grupu fotoattēlu izdrukas" at bounding box center [372, 316] width 171 height 12
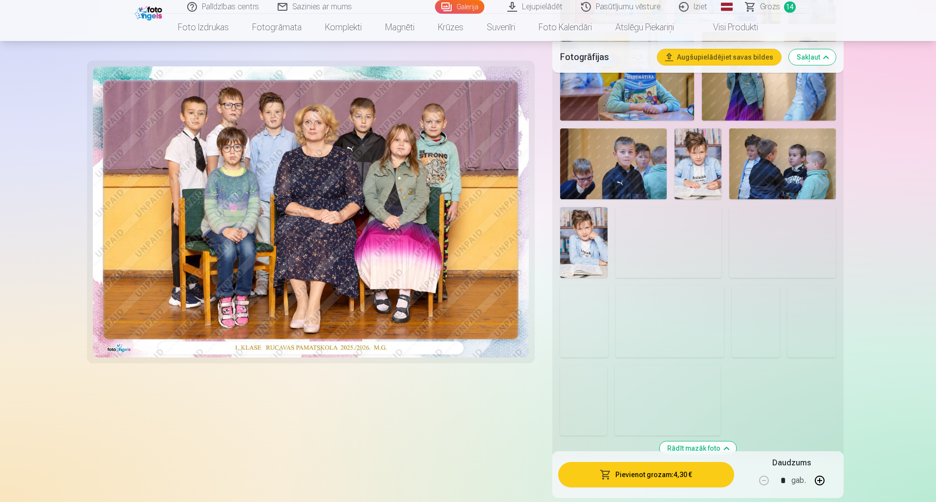
scroll to position [1183, 0]
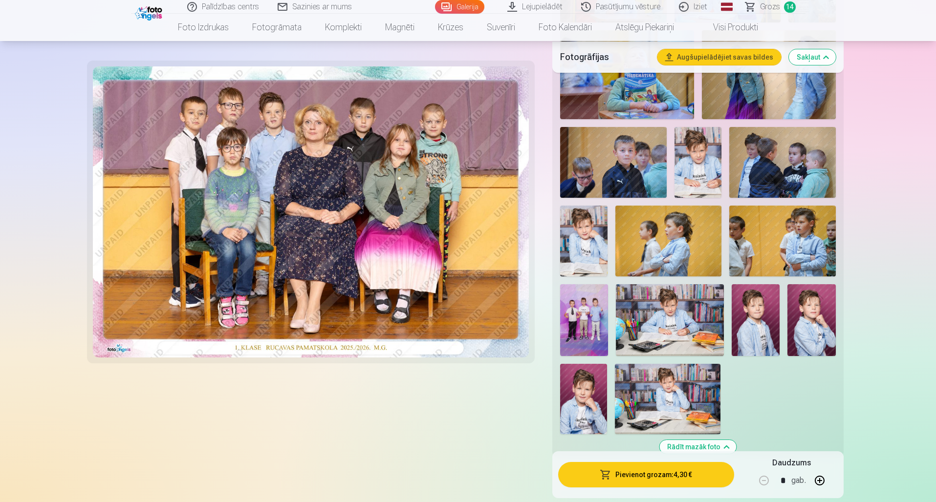
click at [673, 251] on img at bounding box center [668, 241] width 106 height 71
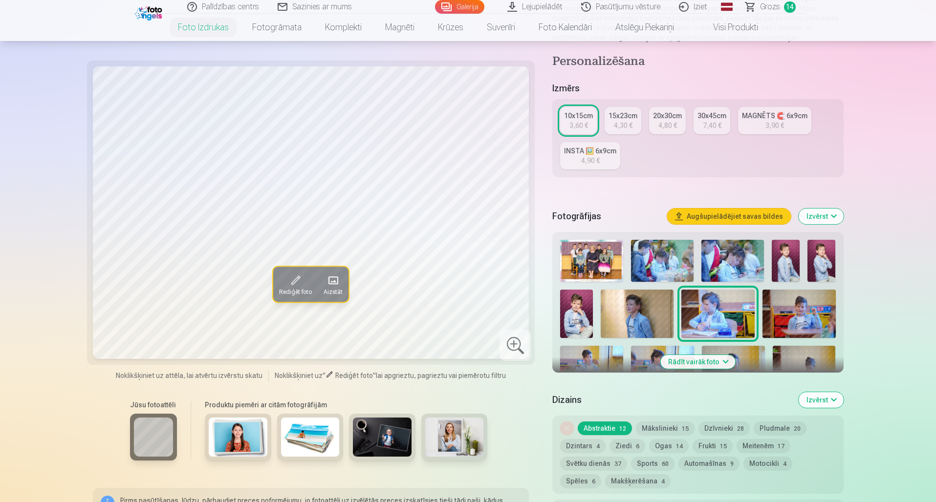
scroll to position [145, 0]
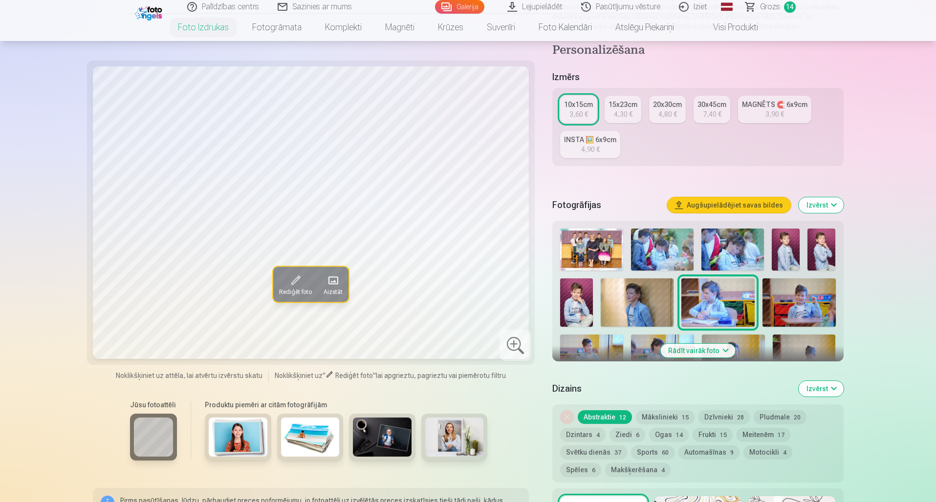
click at [705, 347] on button "Rādīt vairāk foto" at bounding box center [697, 351] width 75 height 14
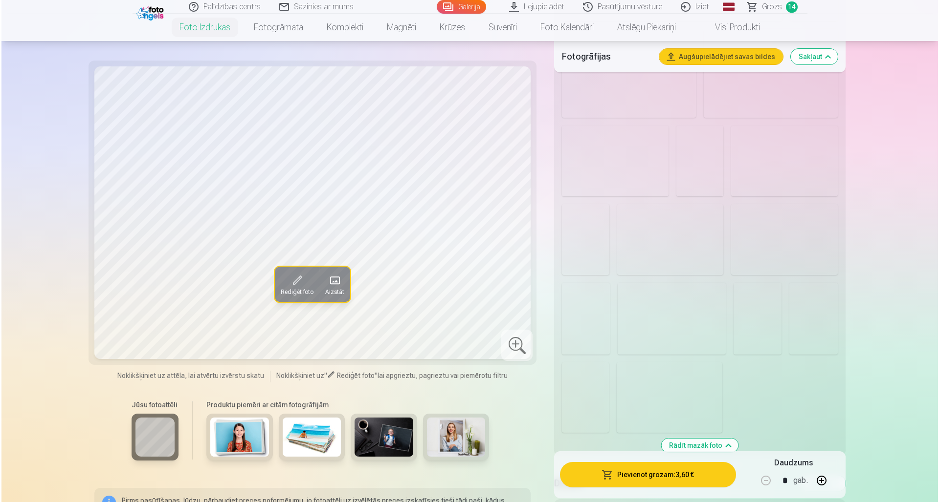
scroll to position [1183, 0]
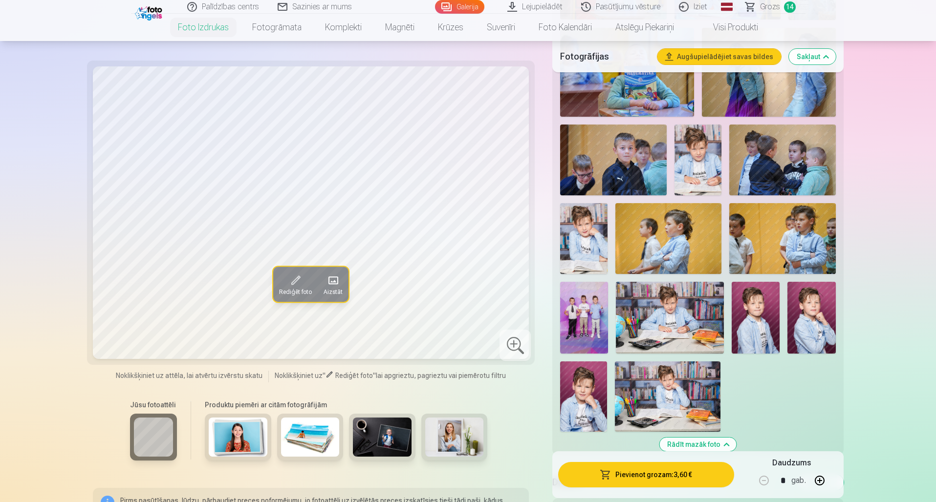
click at [679, 231] on img at bounding box center [668, 238] width 106 height 71
click at [299, 283] on span at bounding box center [295, 281] width 16 height 16
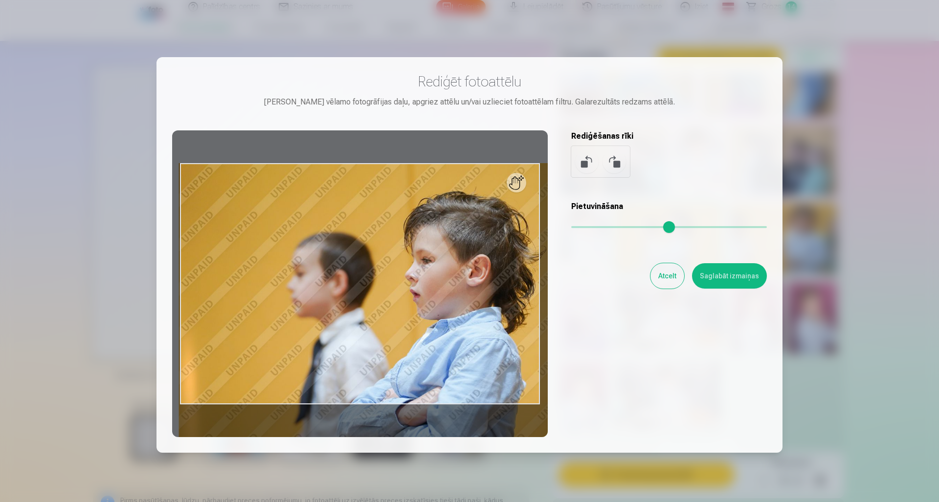
drag, startPoint x: 575, startPoint y: 229, endPoint x: 607, endPoint y: 229, distance: 31.3
click at [607, 228] on input "range" at bounding box center [669, 227] width 196 height 2
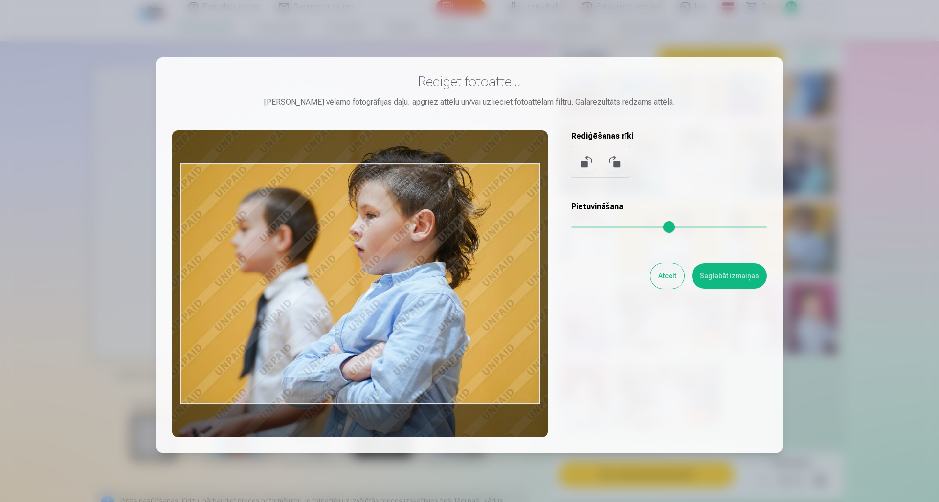
drag, startPoint x: 503, startPoint y: 293, endPoint x: 446, endPoint y: 248, distance: 73.1
click at [446, 248] on div at bounding box center [359, 284] width 375 height 307
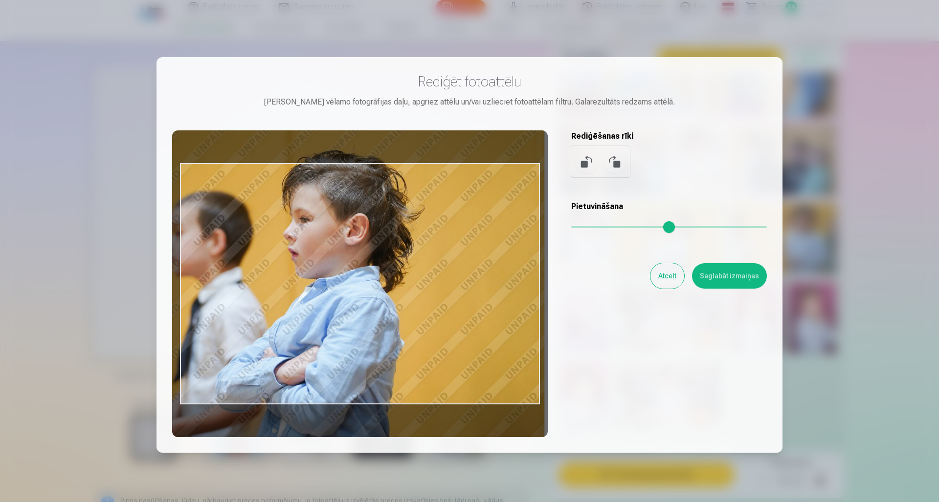
drag, startPoint x: 447, startPoint y: 260, endPoint x: 382, endPoint y: 264, distance: 65.2
click at [382, 264] on div at bounding box center [359, 284] width 375 height 307
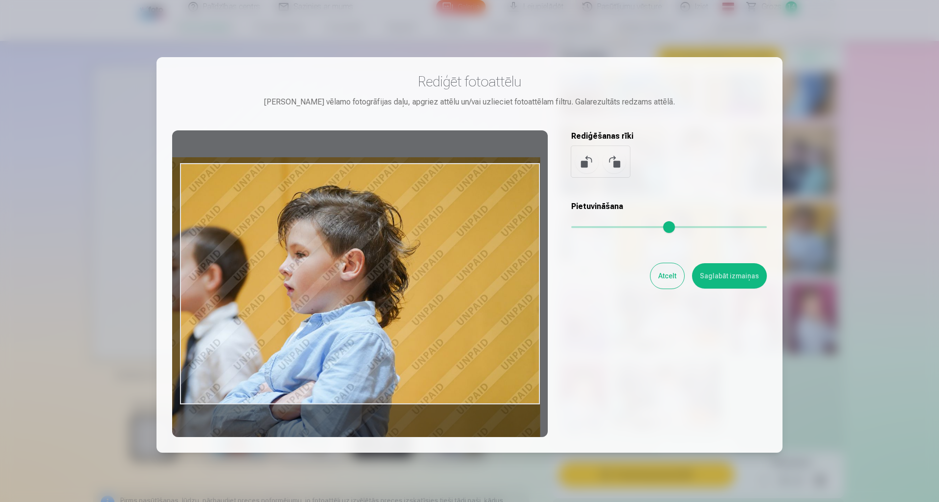
drag, startPoint x: 376, startPoint y: 264, endPoint x: 301, endPoint y: 300, distance: 83.1
click at [301, 300] on div at bounding box center [359, 284] width 375 height 307
drag, startPoint x: 406, startPoint y: 299, endPoint x: 380, endPoint y: 299, distance: 25.9
click at [380, 299] on div at bounding box center [359, 284] width 375 height 307
click at [608, 227] on input "range" at bounding box center [669, 227] width 196 height 2
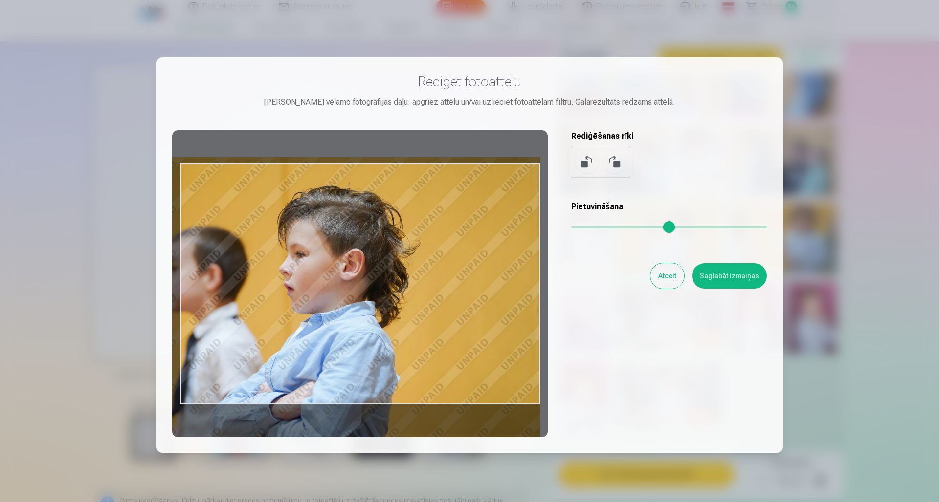
click at [608, 227] on input "range" at bounding box center [669, 227] width 196 height 2
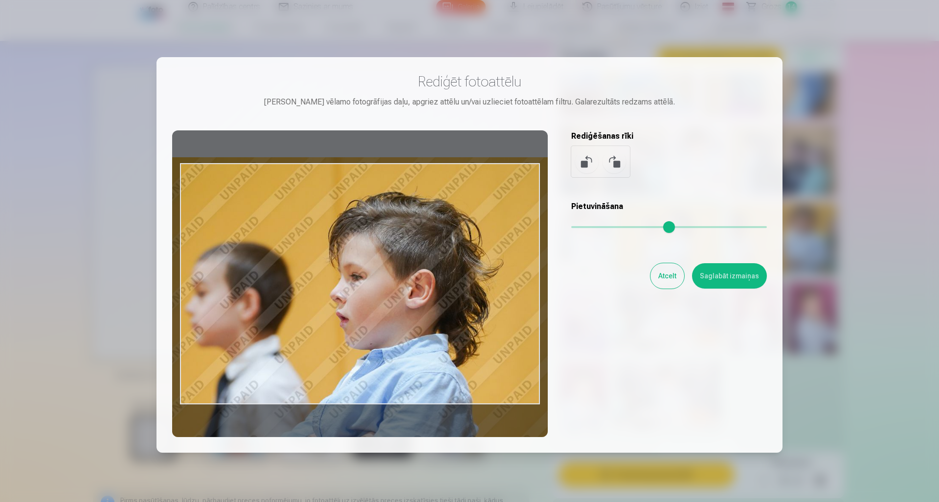
drag, startPoint x: 608, startPoint y: 227, endPoint x: 635, endPoint y: 227, distance: 27.4
click at [635, 227] on input "range" at bounding box center [669, 227] width 196 height 2
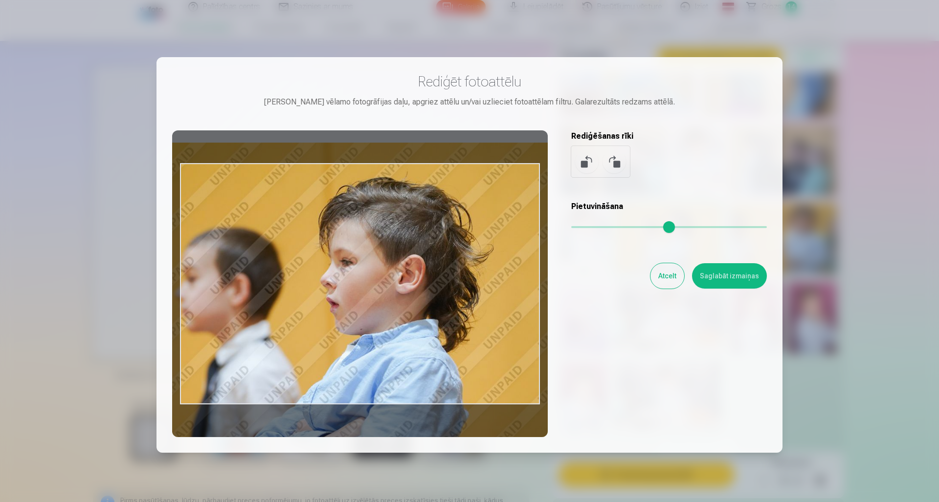
drag, startPoint x: 461, startPoint y: 274, endPoint x: 439, endPoint y: 248, distance: 34.0
click at [439, 248] on div at bounding box center [359, 284] width 375 height 307
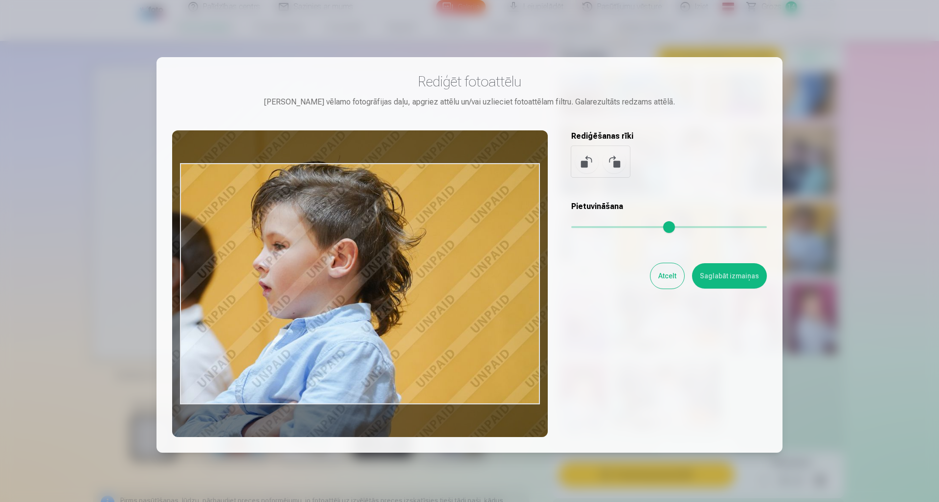
drag, startPoint x: 461, startPoint y: 300, endPoint x: 406, endPoint y: 296, distance: 54.9
click at [406, 296] on div at bounding box center [359, 284] width 375 height 307
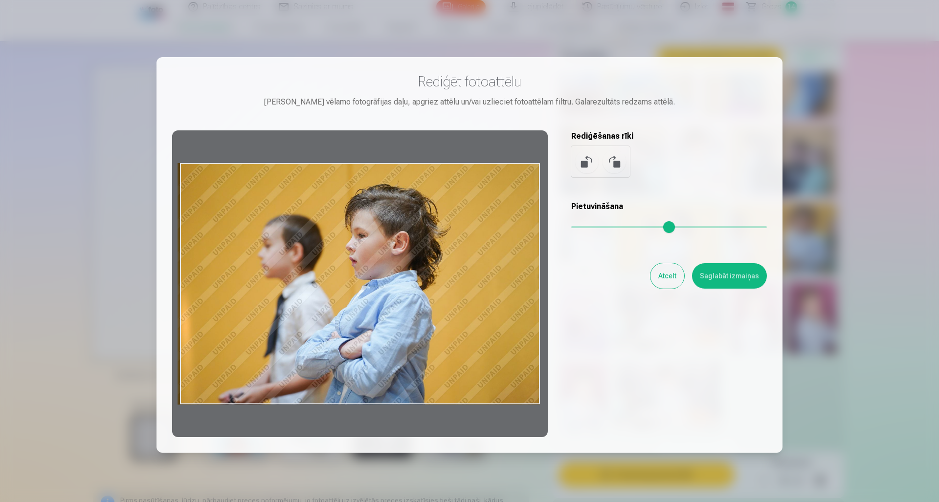
drag, startPoint x: 633, startPoint y: 229, endPoint x: 564, endPoint y: 224, distance: 70.0
type input "*"
click at [565, 224] on div "Rediģēt fotoattēlu [PERSON_NAME] vēlamo fotogrāfijas daļu, apgriez attēlu un/va…" at bounding box center [469, 255] width 594 height 365
click at [677, 283] on button "Atcelt" at bounding box center [667, 275] width 34 height 25
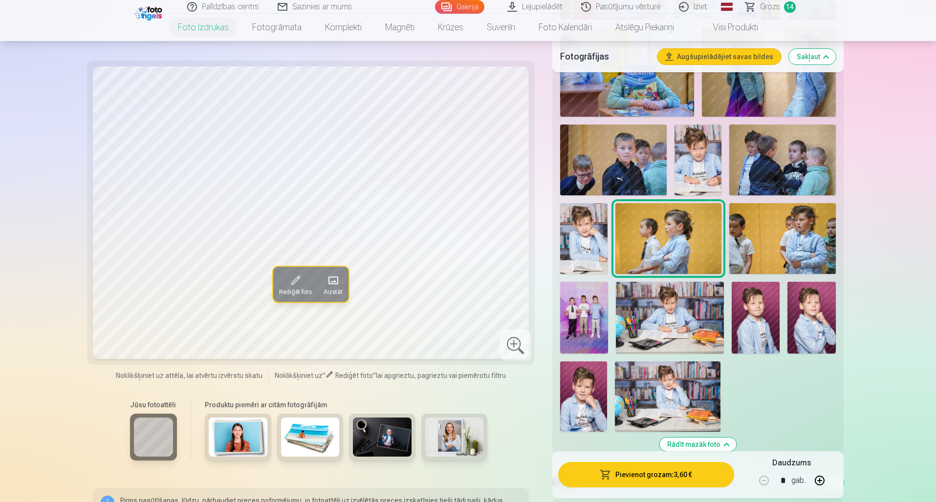
click at [643, 481] on button "Pievienot grozam : 3,60 €" at bounding box center [645, 474] width 175 height 25
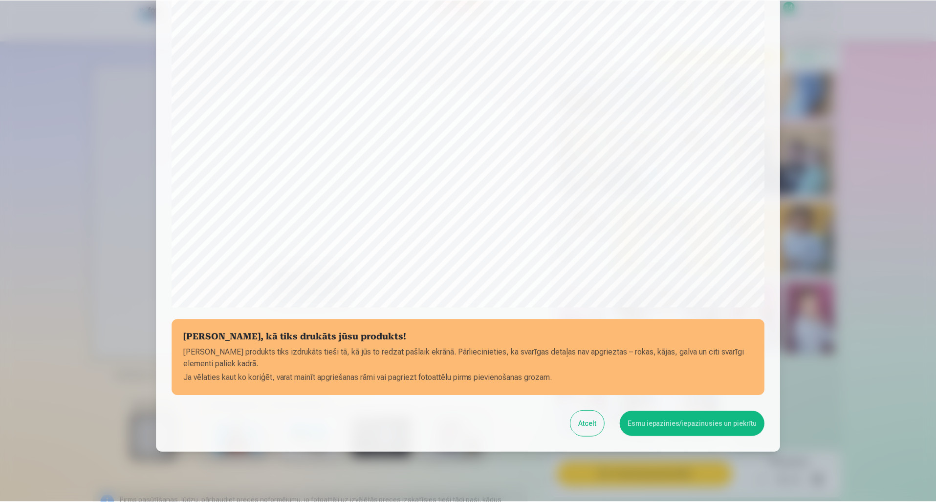
scroll to position [201, 0]
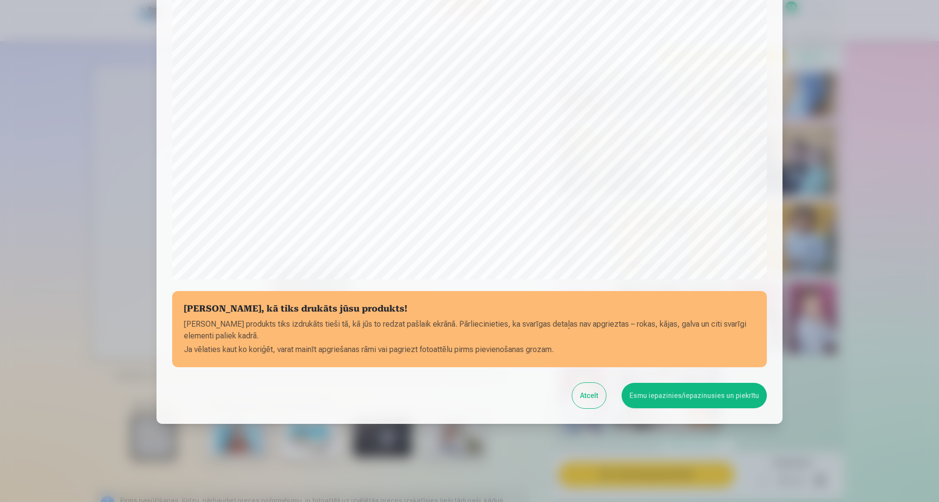
click at [677, 396] on button "Esmu iepazinies/iepazinusies un piekrītu" at bounding box center [693, 395] width 145 height 25
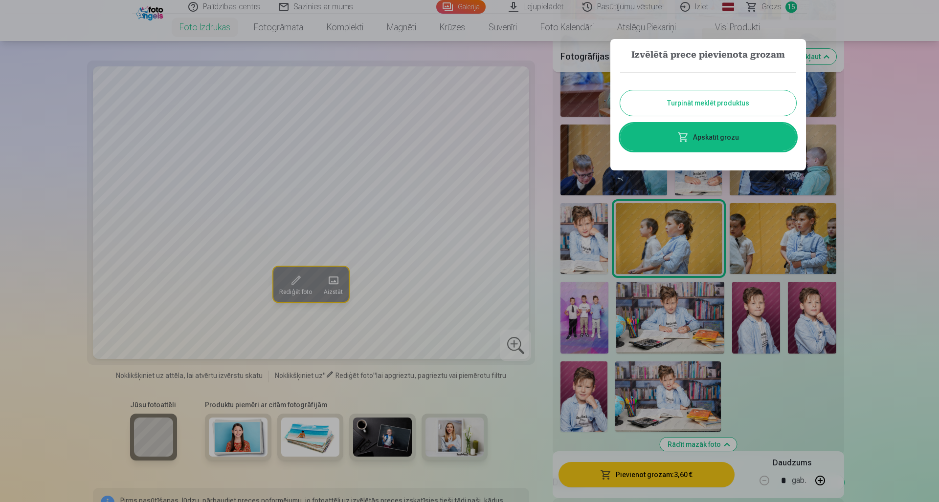
click at [712, 103] on button "Turpināt meklēt produktus" at bounding box center [708, 102] width 176 height 25
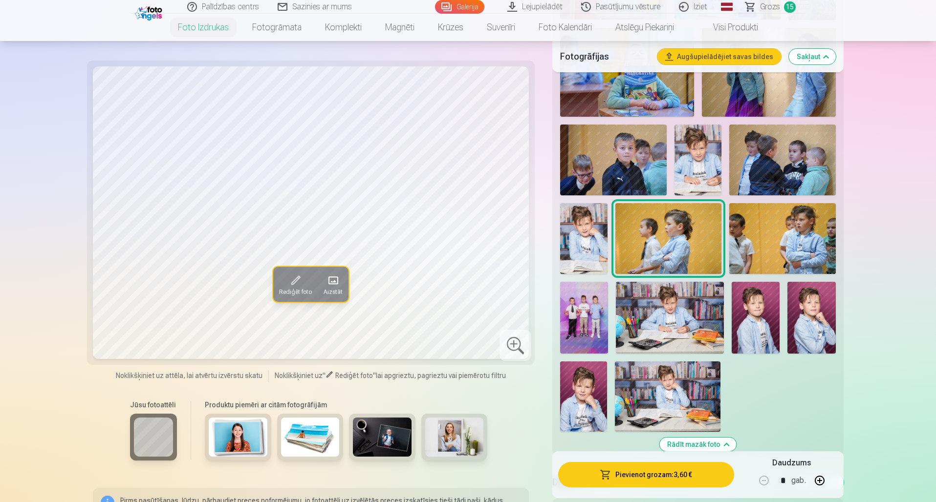
click at [773, 11] on span "Grozs" at bounding box center [770, 7] width 20 height 12
